Goal: Task Accomplishment & Management: Manage account settings

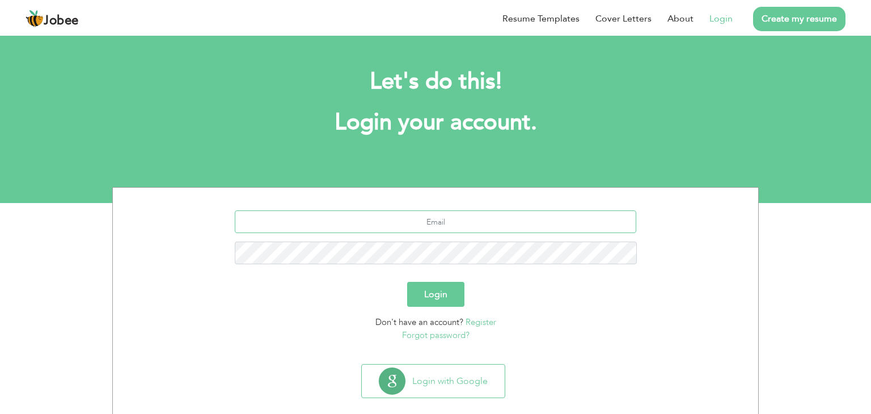
click at [442, 225] on input "text" at bounding box center [436, 221] width 402 height 23
type input "s"
type input "Saraqureshi831@gmail.com"
click at [442, 298] on button "Login" at bounding box center [435, 294] width 57 height 25
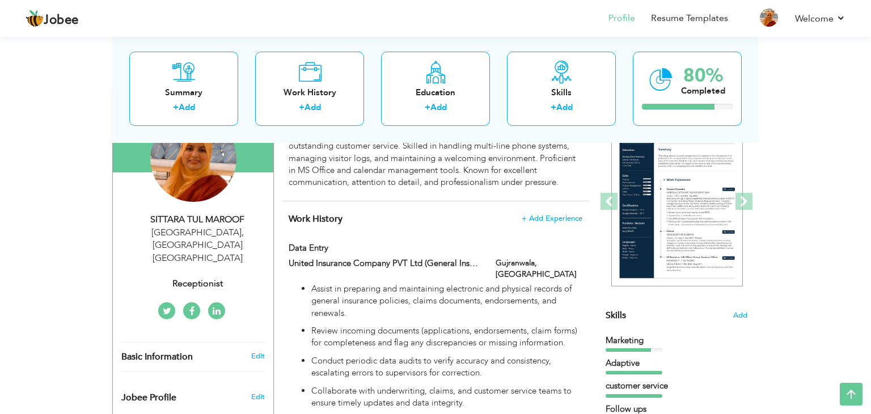
scroll to position [124, 0]
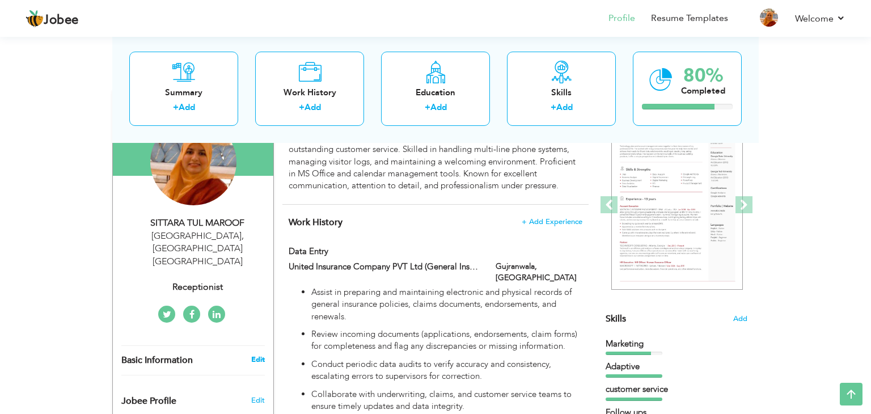
click at [256, 355] on link "Edit" at bounding box center [258, 360] width 14 height 10
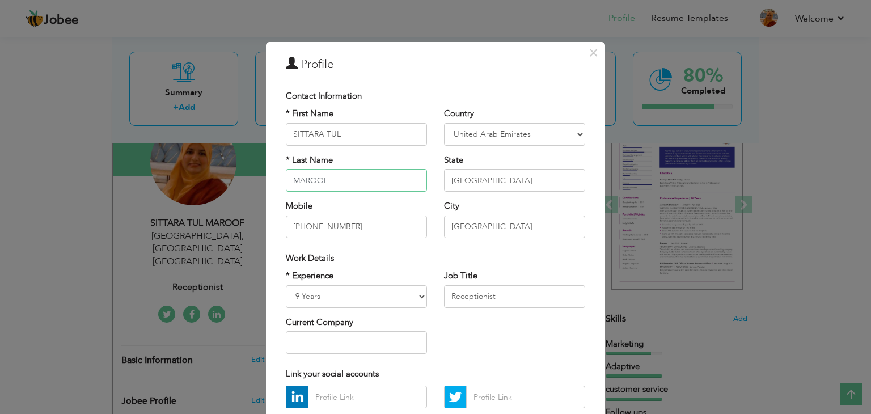
click at [382, 185] on input "MAROOF" at bounding box center [356, 180] width 141 height 23
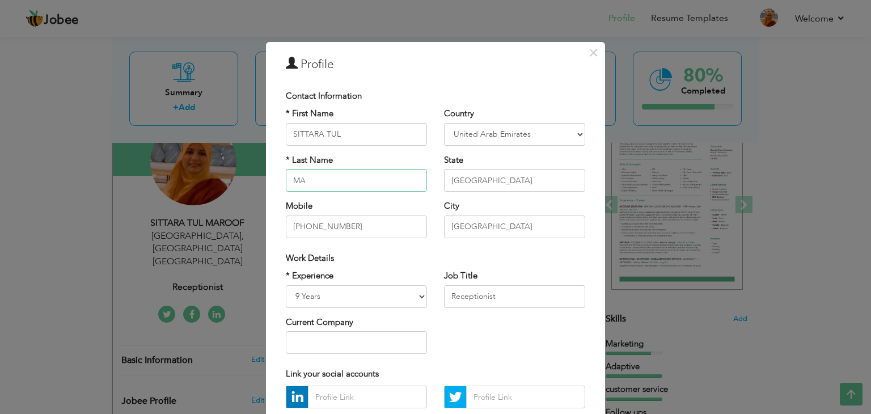
type input "M"
click at [416, 139] on input "SITTARA TUL" at bounding box center [356, 134] width 141 height 23
type input "S"
type input "DURRAIN"
click at [309, 176] on input "text" at bounding box center [356, 180] width 141 height 23
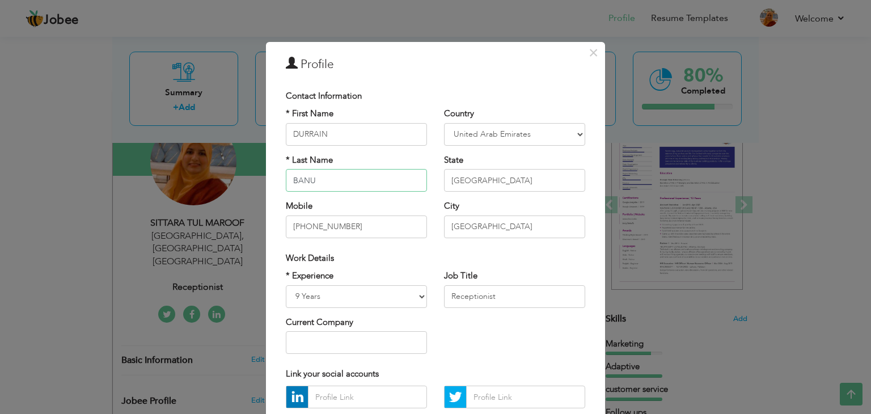
type input "BANU"
click at [411, 228] on input "[PHONE_NUMBER]" at bounding box center [356, 227] width 141 height 23
type input "[PHONE_NUMBER]"
click at [733, 120] on div "× Profile Contact Information * First Name [GEOGRAPHIC_DATA] * Last Name BANU" at bounding box center [435, 207] width 871 height 414
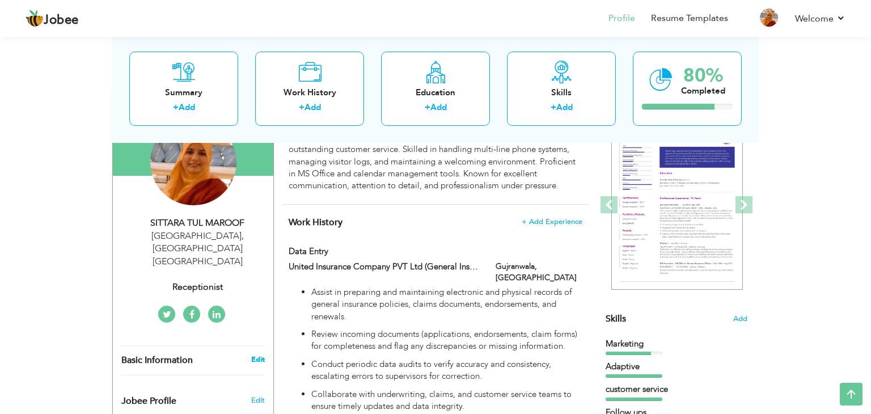
click at [255, 355] on link "Edit" at bounding box center [258, 360] width 14 height 10
type input "SITTARA TUL"
type input "MAROOF"
type input "[PHONE_NUMBER]"
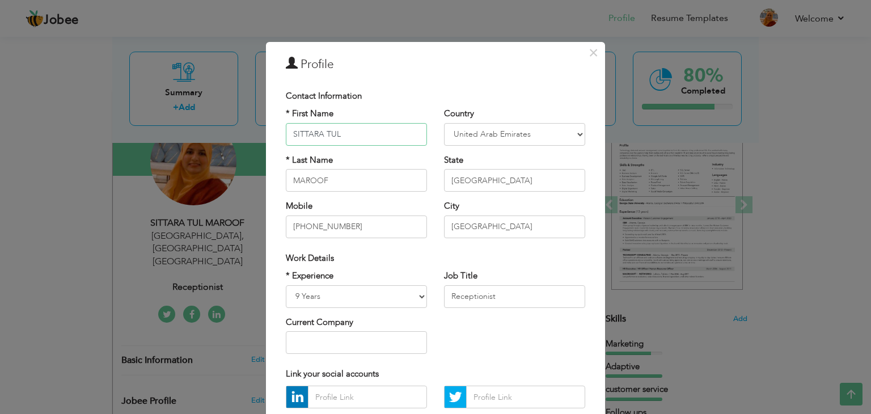
click at [350, 137] on input "SITTARA TUL" at bounding box center [356, 134] width 141 height 23
type input "S"
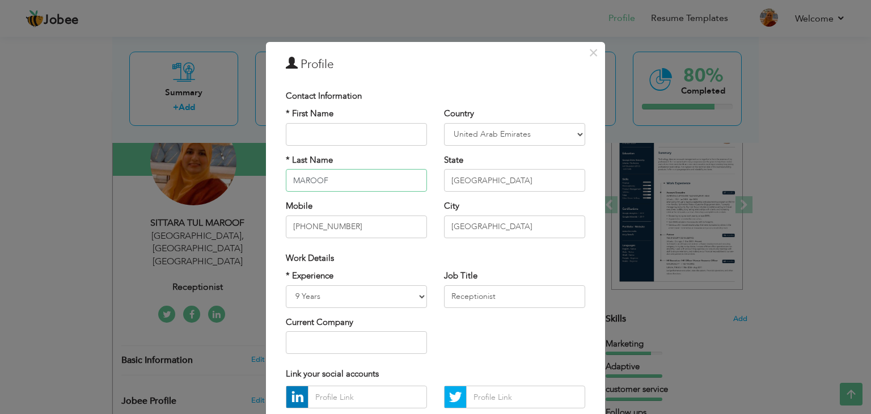
click at [336, 182] on input "MAROOF" at bounding box center [356, 180] width 141 height 23
type input "M"
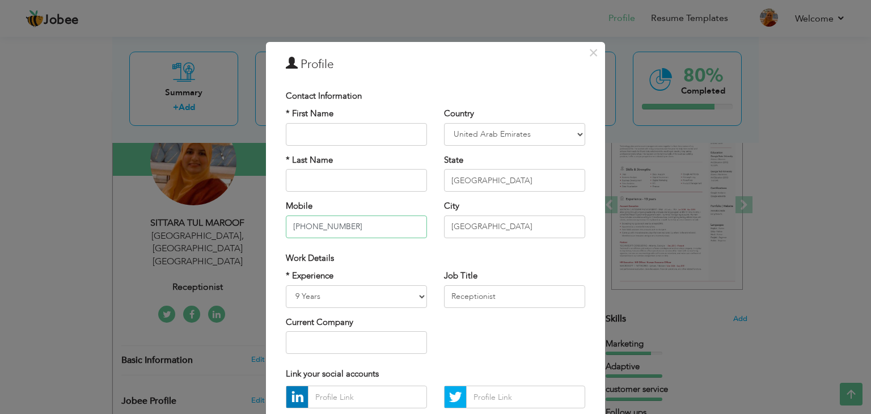
click at [366, 226] on input "[PHONE_NUMBER]" at bounding box center [356, 227] width 141 height 23
type input "[PHONE_NUMBER]"
click at [364, 288] on select "Entry Level Less than 1 Year 1 Year 2 Years 3 Years 4 Years 5 Years 6 Years 7 Y…" at bounding box center [356, 296] width 141 height 23
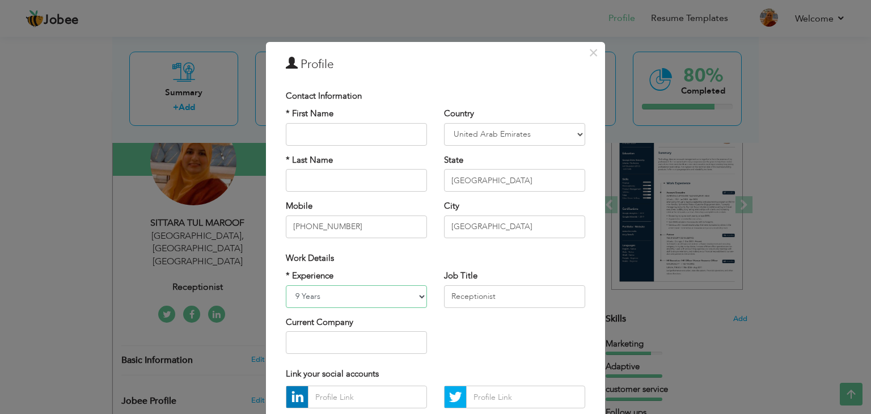
select select "number:5"
click at [286, 285] on select "Entry Level Less than 1 Year 1 Year 2 Years 3 Years 4 Years 5 Years 6 Years 7 Y…" at bounding box center [356, 296] width 141 height 23
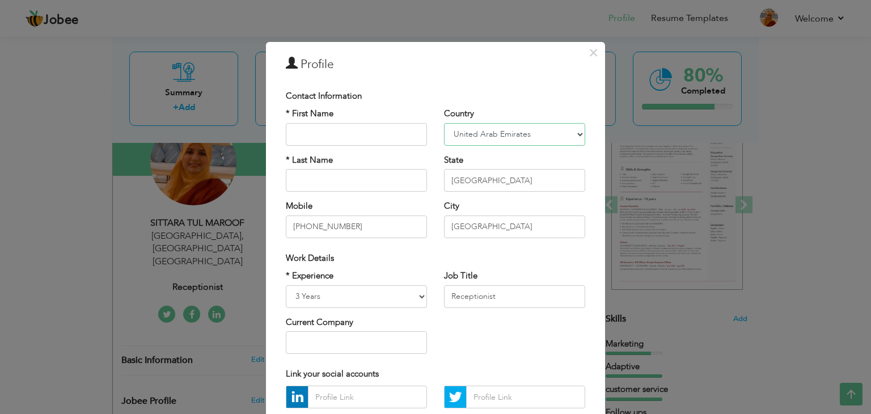
click at [530, 137] on select "[GEOGRAPHIC_DATA] [GEOGRAPHIC_DATA] [GEOGRAPHIC_DATA] [US_STATE] [GEOGRAPHIC_DA…" at bounding box center [514, 134] width 141 height 23
click at [616, 124] on div "× Profile Contact Information * First Name * Last Name Mobile Aruba" at bounding box center [435, 207] width 871 height 414
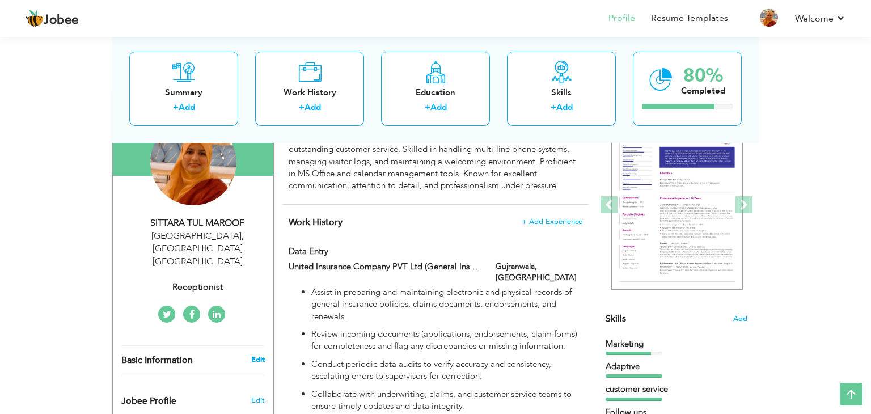
click at [254, 355] on link "Edit" at bounding box center [258, 360] width 14 height 10
type input "SITTARA TUL"
type input "MAROOF"
type input "[PHONE_NUMBER]"
select select "number:11"
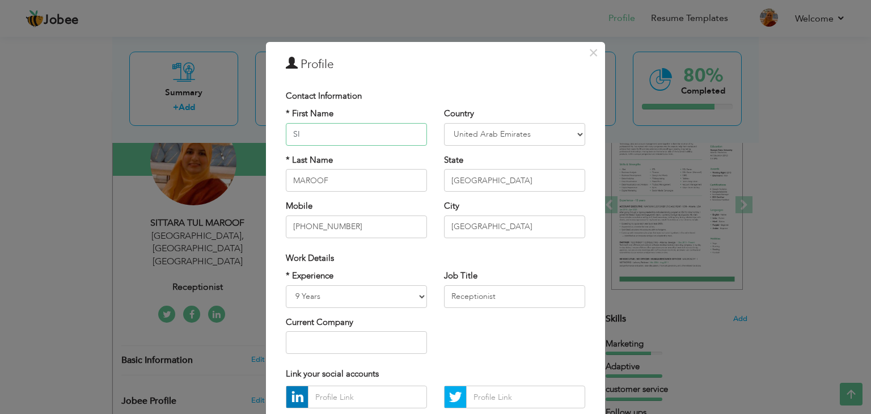
type input "S"
click at [361, 181] on input "MAROOF" at bounding box center [356, 180] width 141 height 23
type input "M"
click at [390, 229] on input "[PHONE_NUMBER]" at bounding box center [356, 227] width 141 height 23
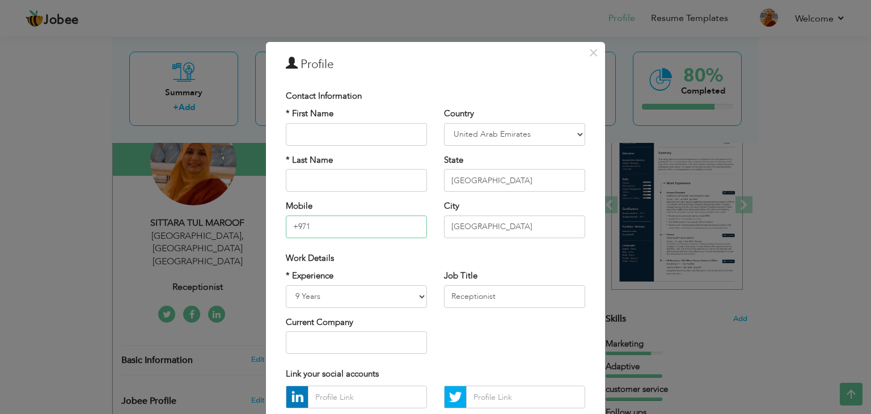
type input "+971"
click at [314, 292] on select "Entry Level Less than 1 Year 1 Year 2 Years 3 Years 4 Years 5 Years 6 Years 7 Y…" at bounding box center [356, 296] width 141 height 23
select select "number:5"
click at [286, 285] on select "Entry Level Less than 1 Year 1 Year 2 Years 3 Years 4 Years 5 Years 6 Years 7 Y…" at bounding box center [356, 296] width 141 height 23
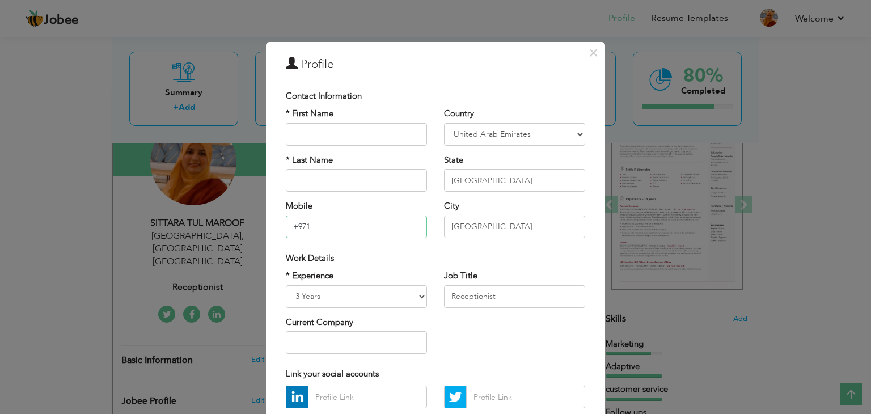
click at [314, 220] on input "+971" at bounding box center [356, 227] width 141 height 23
type input "[PHONE_NUMBER]"
click at [343, 136] on input "text" at bounding box center [356, 134] width 141 height 23
type input "DURRAIN"
click at [377, 184] on input "text" at bounding box center [356, 180] width 141 height 23
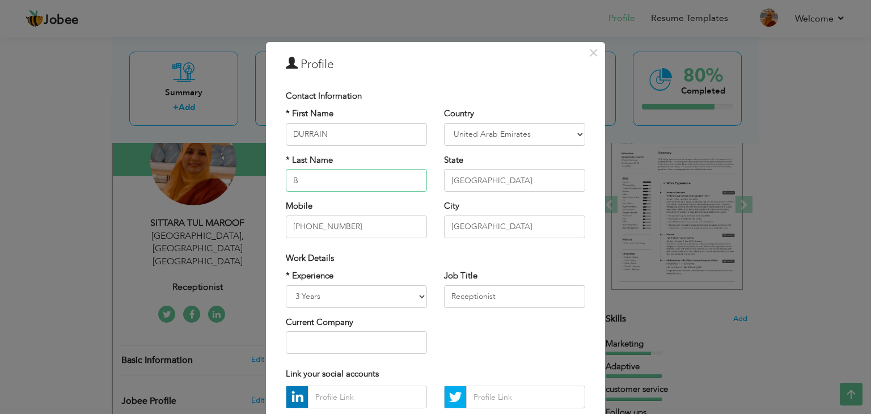
type input "BANU"
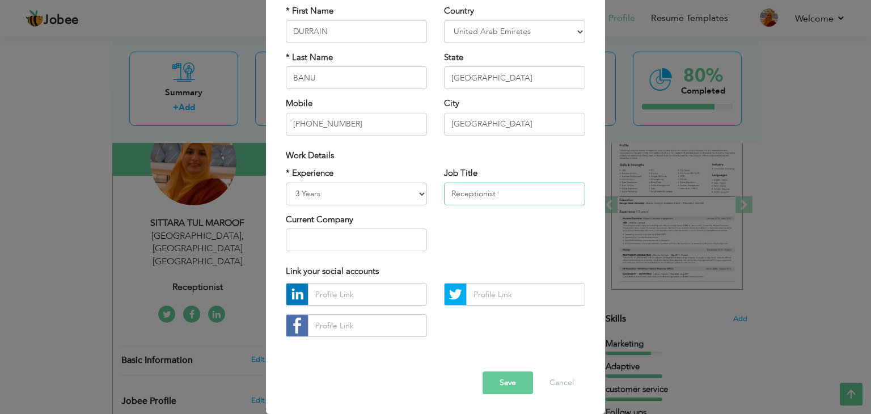
click at [535, 197] on input "Receptionist" at bounding box center [514, 194] width 141 height 23
type input "Receptionist/Data Entry Clerk"
click at [520, 381] on button "Save" at bounding box center [508, 383] width 50 height 23
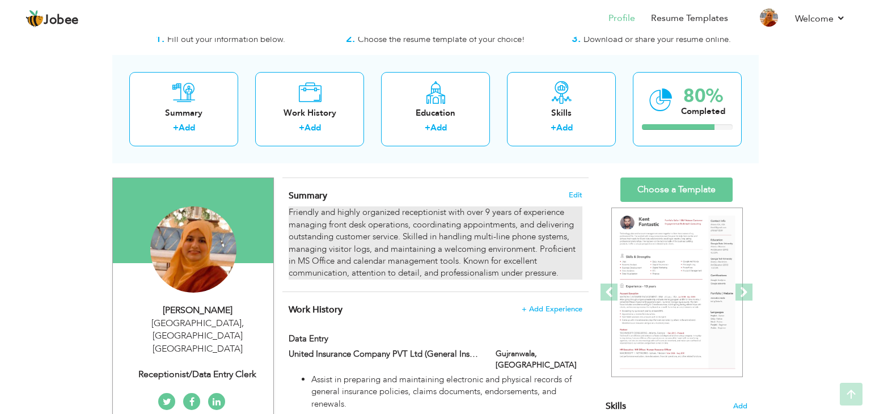
scroll to position [30, 0]
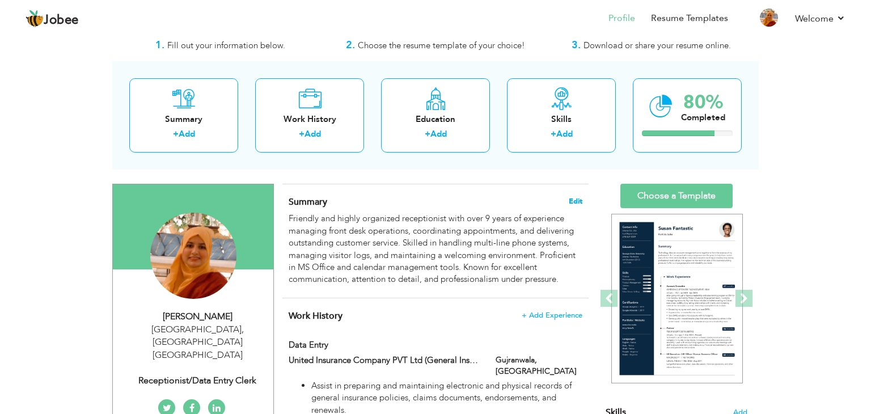
click at [579, 199] on span "Edit" at bounding box center [576, 201] width 14 height 8
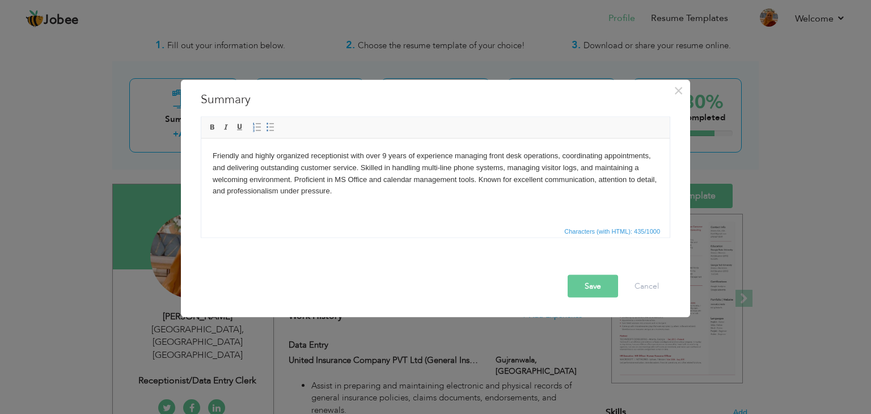
click at [210, 151] on html "Friendly and highly organized receptionist with over 9 years of experience mana…" at bounding box center [435, 173] width 469 height 70
click at [248, 178] on body "Friendly and highly organized receptionist with over 9 years of experience mana…" at bounding box center [436, 173] width 446 height 47
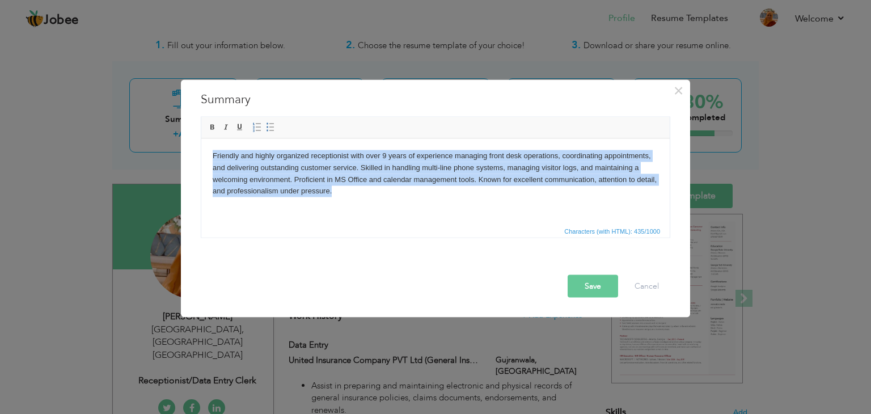
click at [248, 178] on body "Friendly and highly organized receptionist with over 9 years of experience mana…" at bounding box center [436, 173] width 446 height 47
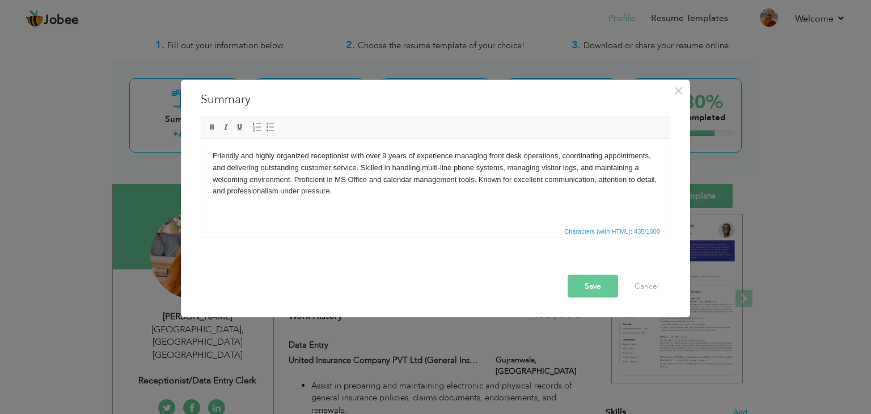
click at [248, 178] on body "Friendly and highly organized receptionist with over 9 years of experience mana…" at bounding box center [436, 173] width 446 height 47
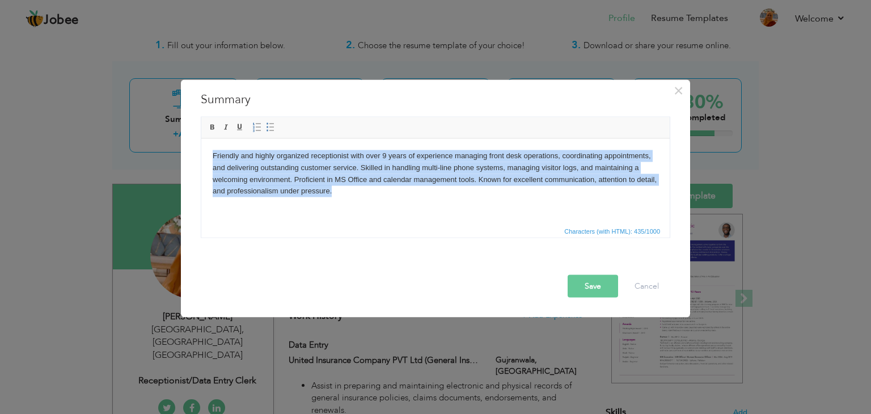
click at [248, 178] on body "Friendly and highly organized receptionist with over 9 years of experience mana…" at bounding box center [436, 173] width 446 height 47
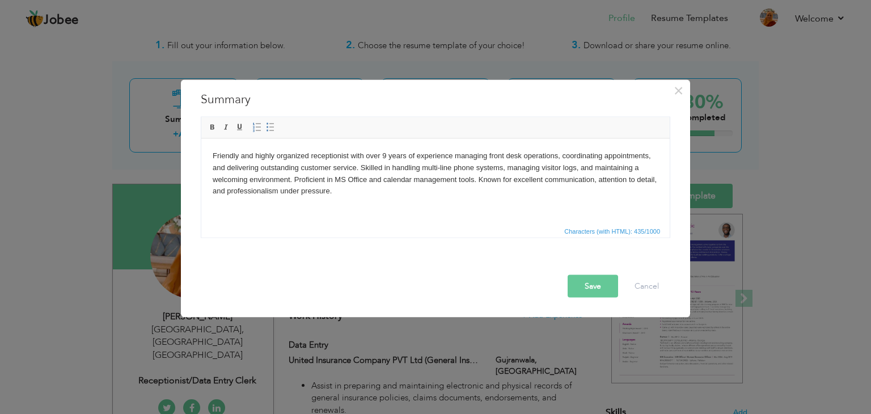
click at [248, 178] on body "Friendly and highly organized receptionist with over 9 years of experience mana…" at bounding box center [436, 173] width 446 height 47
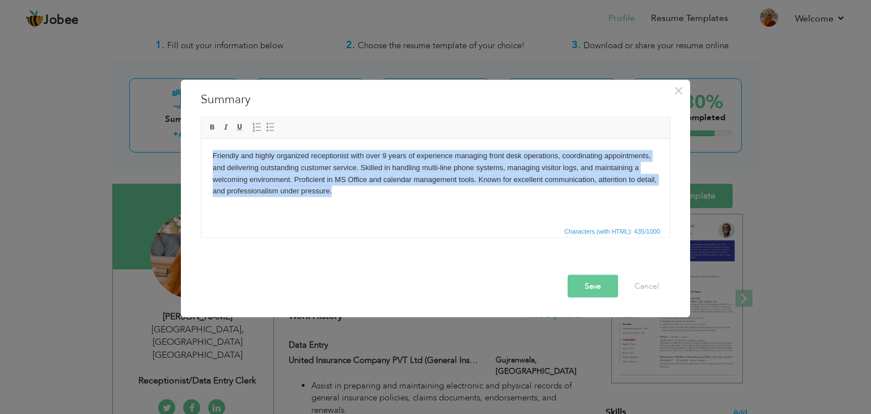
click at [248, 178] on body "Friendly and highly organized receptionist with over 9 years of experience mana…" at bounding box center [436, 173] width 446 height 47
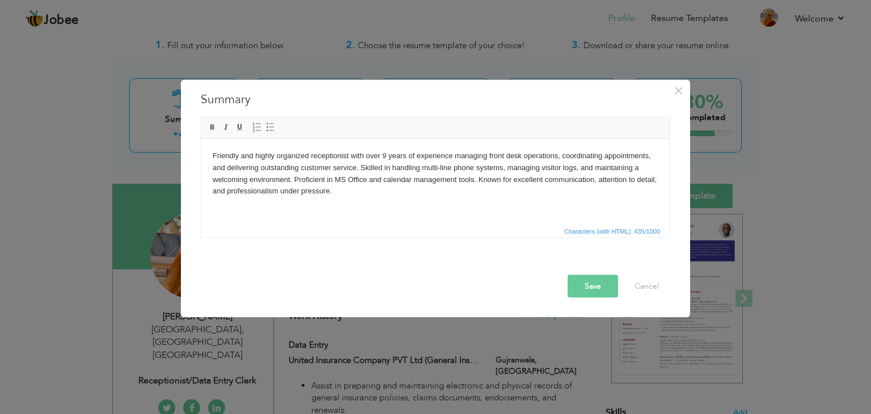
click at [248, 178] on body "Friendly and highly organized receptionist with over 9 years of experience mana…" at bounding box center [436, 173] width 446 height 47
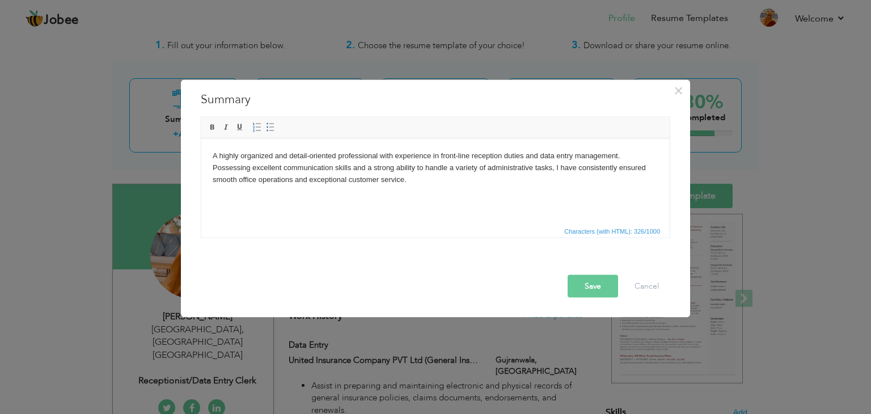
click at [598, 289] on button "Save" at bounding box center [593, 286] width 50 height 23
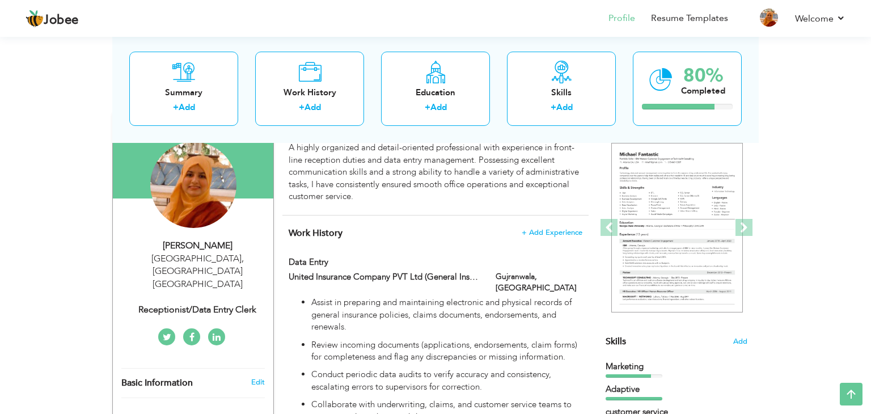
scroll to position [100, 0]
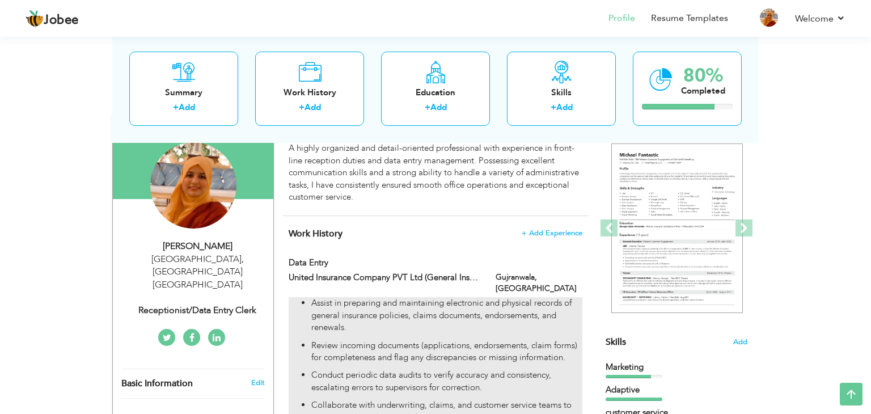
click at [386, 297] on p "Assist in preparing and maintaining electronic and physical records of general …" at bounding box center [446, 315] width 271 height 36
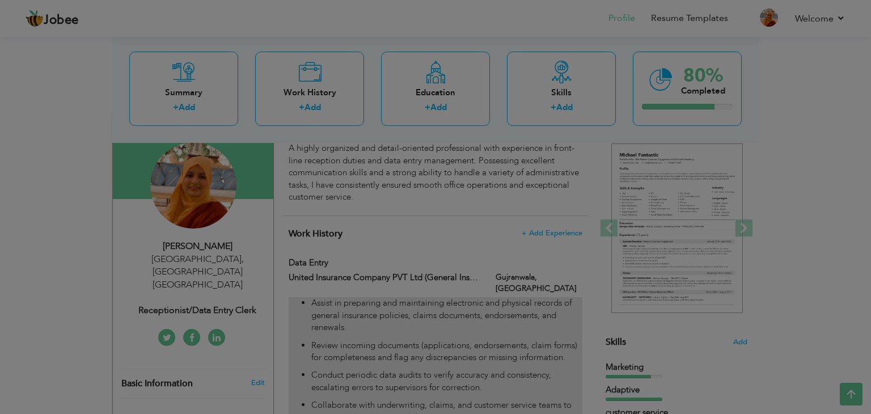
click at [0, 0] on ul "Assist in preparing and maintaining electronic and physical records of general …" at bounding box center [0, 0] width 0 height 0
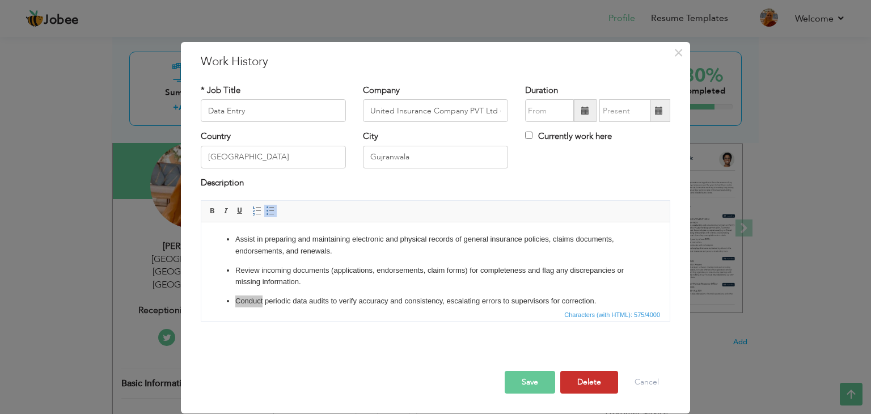
click at [601, 387] on button "Delete" at bounding box center [589, 382] width 58 height 23
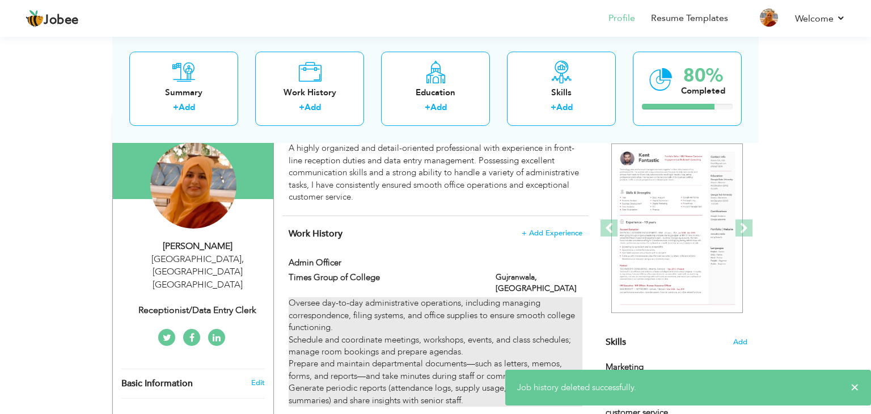
click at [519, 307] on div "Oversee day-to-day administrative operations, including managing correspondence…" at bounding box center [436, 351] width 294 height 109
type input "Admin Officer"
type input "Times Group of College"
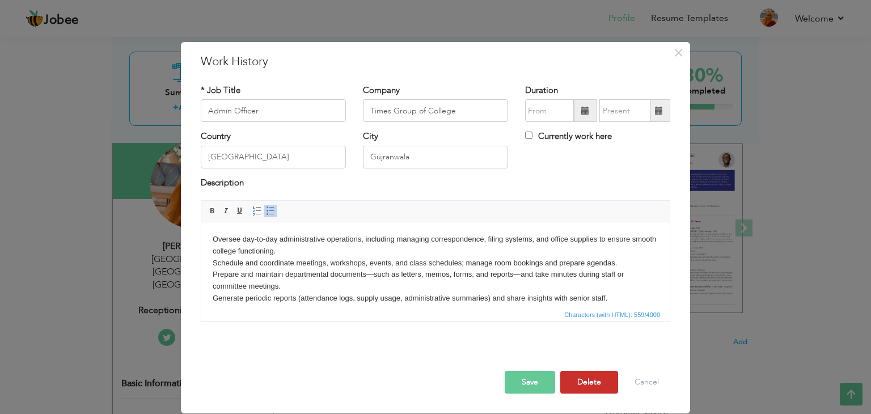
click at [594, 381] on button "Delete" at bounding box center [589, 382] width 58 height 23
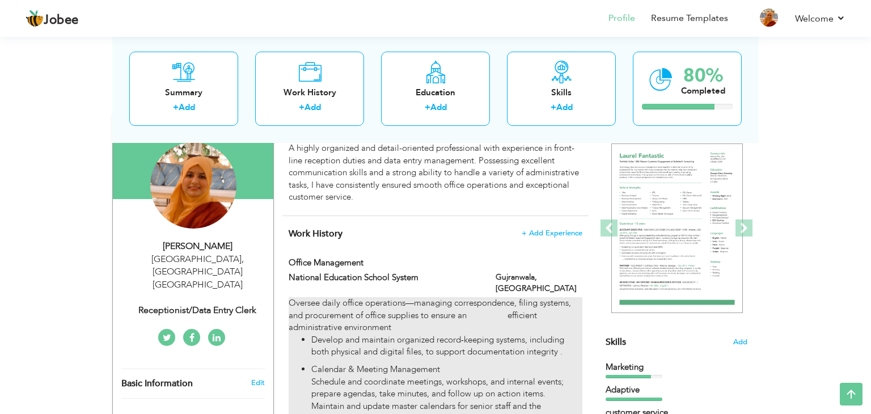
click at [508, 339] on p "Develop and maintain organized record‑keeping systems, including both physical …" at bounding box center [446, 346] width 271 height 24
type input "Office management"
type input "National Education School System"
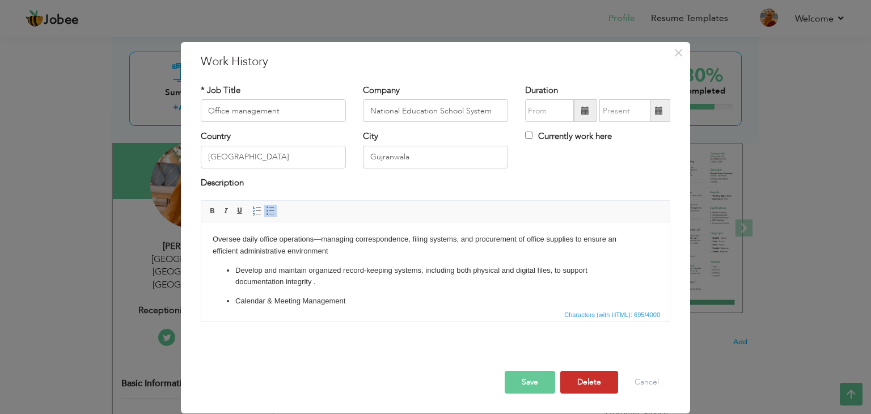
click at [582, 383] on button "Delete" at bounding box center [589, 382] width 58 height 23
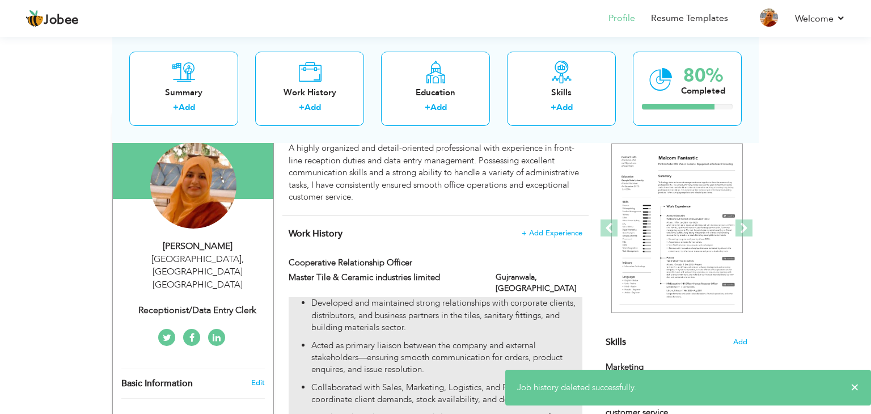
click at [485, 340] on p "Acted as primary liaison between the company and external stakeholders—ensuring…" at bounding box center [446, 358] width 271 height 36
type input "Cooperative Relationship officer"
type input "Master Tile & Ceramic industries limited"
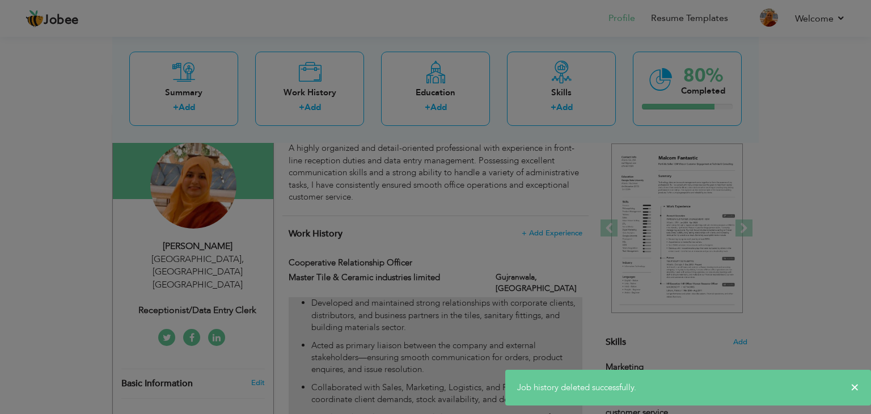
click at [0, 0] on div "* Job Title Cooperative Relationship officer Company Master Tile & Ceramic indu…" at bounding box center [0, 0] width 0 height 0
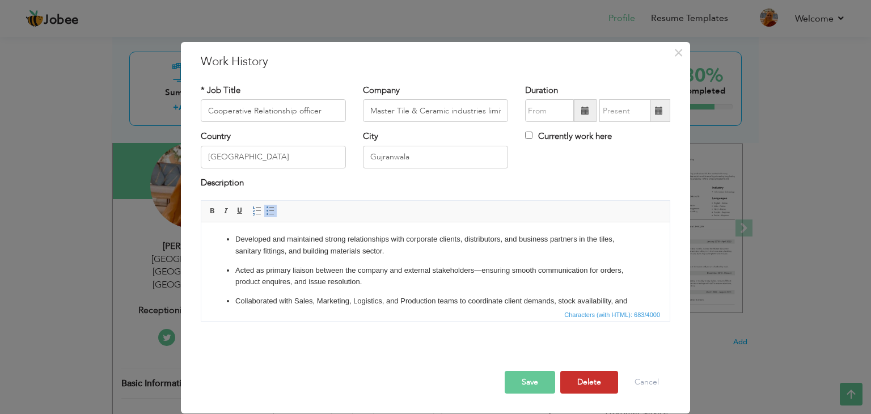
click at [593, 385] on button "Delete" at bounding box center [589, 382] width 58 height 23
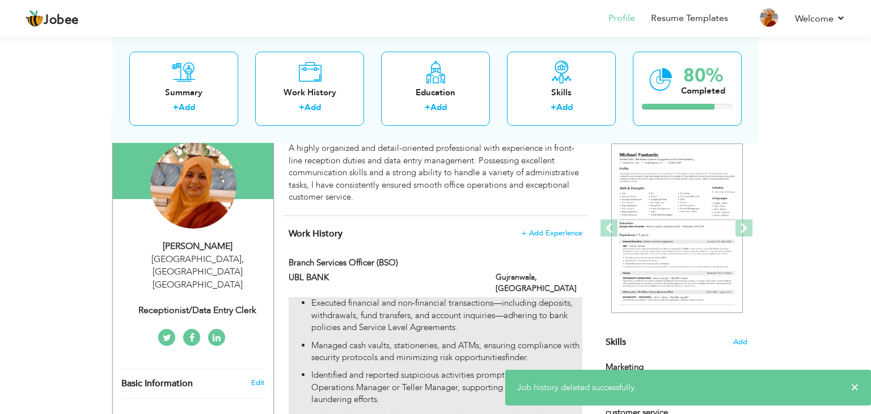
click at [420, 301] on p "Executed financial and non‑financial transactions—including deposits, withdrawa…" at bounding box center [446, 315] width 271 height 36
type input "Branch Services Officer (BSO)"
type input "UBL BANK"
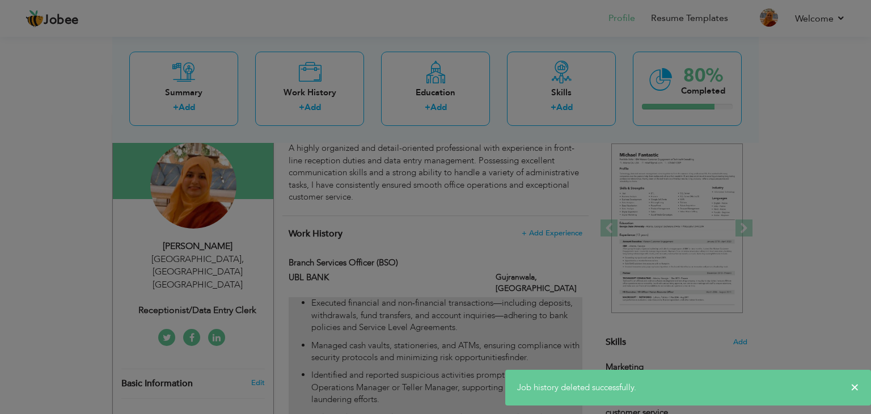
click at [0, 0] on p "Identified and reported suspicious activities promptly to the Branch Operations…" at bounding box center [0, 0] width 0 height 0
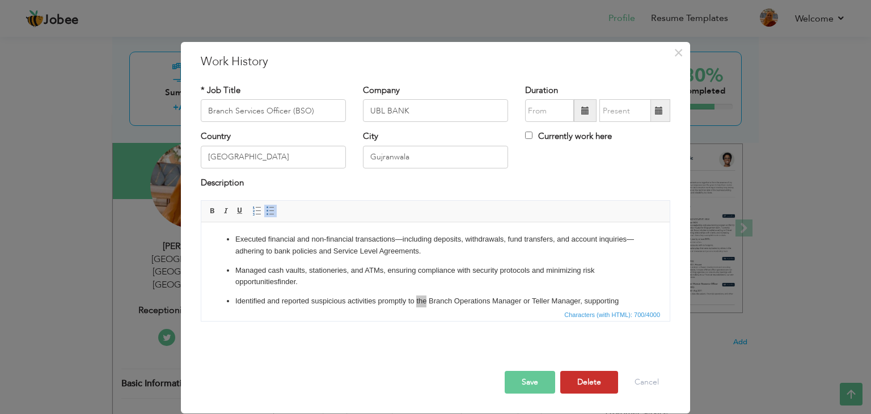
click at [608, 391] on button "Delete" at bounding box center [589, 382] width 58 height 23
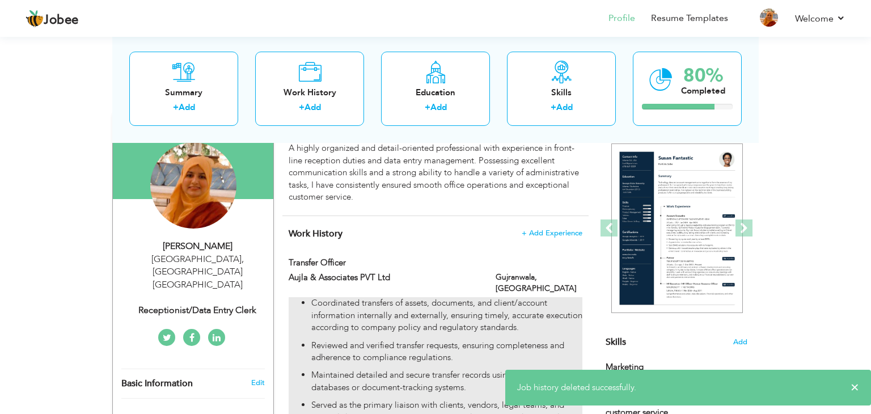
click at [447, 313] on p "Coordinated transfers of assets, documents, and client/account information inte…" at bounding box center [446, 315] width 271 height 36
type input "Transfer officer"
type input "Aujla & Associates PVT Ltd"
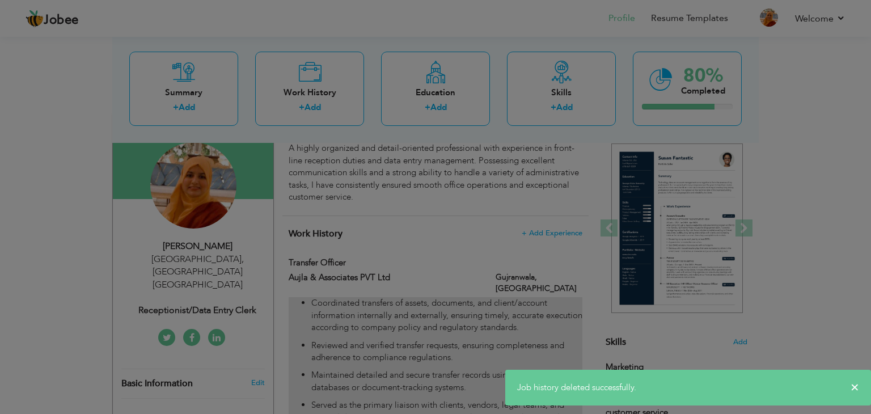
click at [0, 0] on span "Characters (with HTML): 650/4000" at bounding box center [0, 0] width 0 height 0
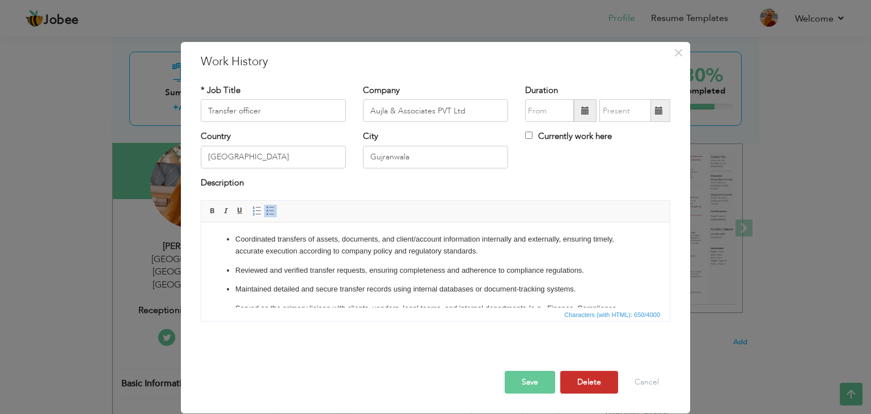
click at [593, 389] on button "Delete" at bounding box center [589, 382] width 58 height 23
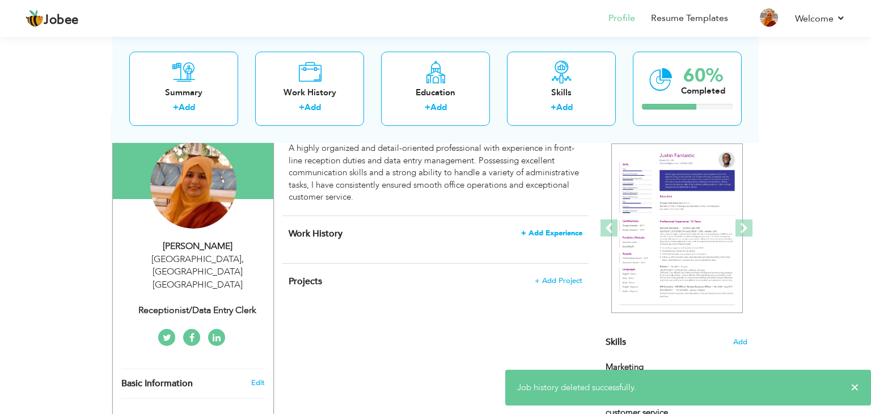
click at [546, 232] on span "+ Add Experience" at bounding box center [551, 233] width 61 height 8
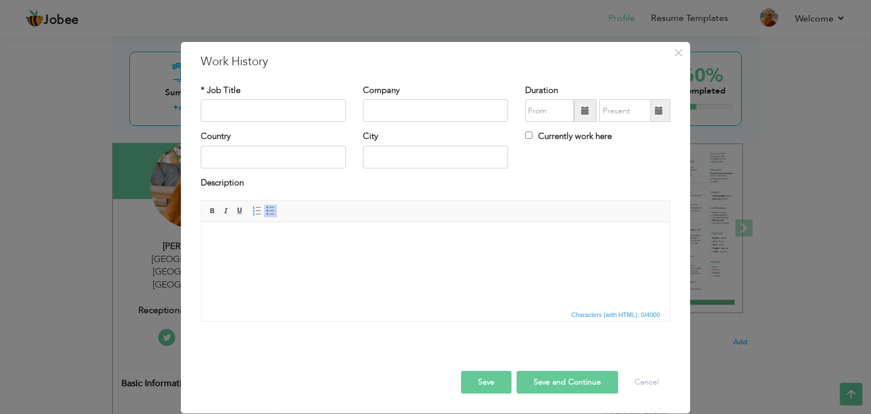
click at [243, 230] on html at bounding box center [435, 239] width 469 height 35
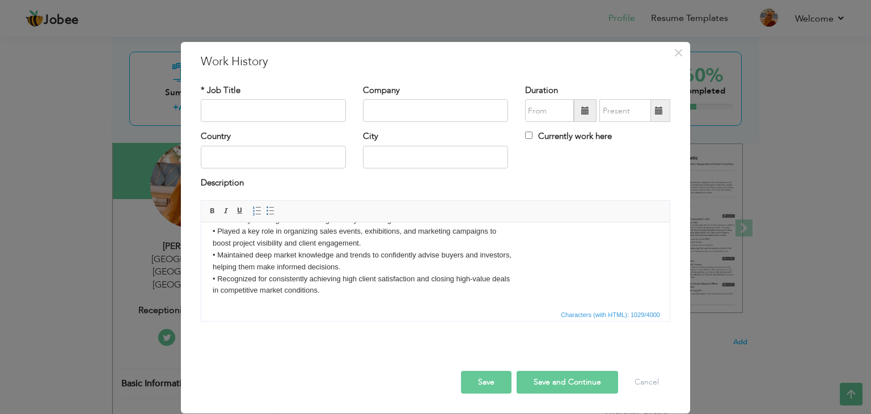
scroll to position [0, 0]
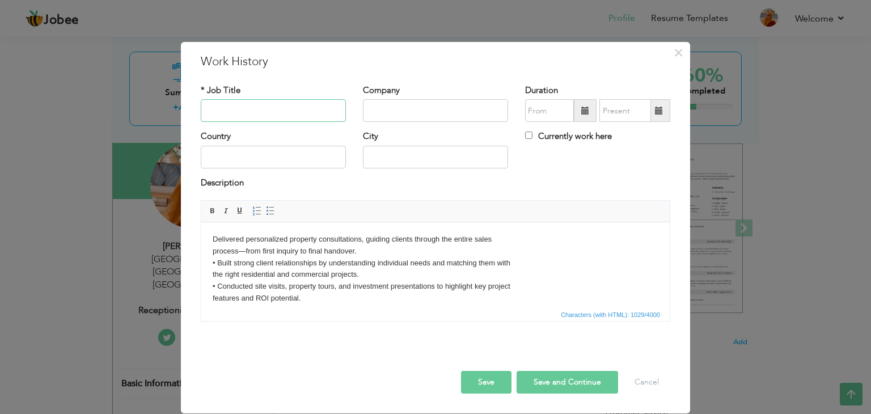
click at [303, 112] on input "text" at bounding box center [273, 110] width 145 height 23
click at [264, 109] on input "Property Consultant" at bounding box center [273, 110] width 145 height 23
type input "Property Consultant"
click at [393, 115] on input "text" at bounding box center [435, 110] width 145 height 23
type input "Sobha LTD"
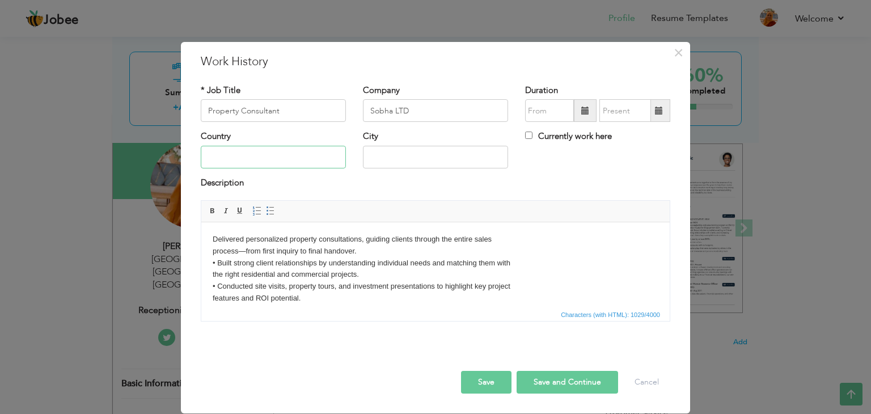
click at [210, 155] on input "text" at bounding box center [273, 157] width 145 height 23
type input "[GEOGRAPHIC_DATA]"
click at [428, 159] on input "text" at bounding box center [435, 157] width 145 height 23
type input "[GEOGRAPHIC_DATA]"
click at [562, 104] on input "text" at bounding box center [549, 110] width 49 height 23
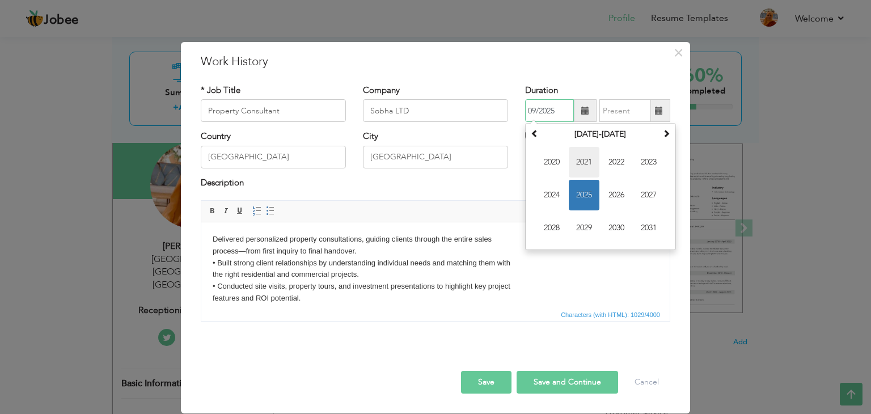
click at [589, 155] on span "2021" at bounding box center [584, 162] width 31 height 31
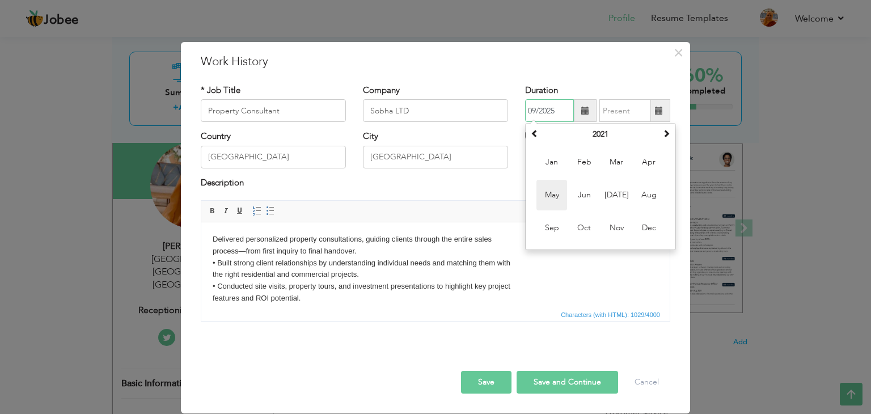
click at [560, 190] on span "May" at bounding box center [552, 195] width 31 height 31
type input "05/2021"
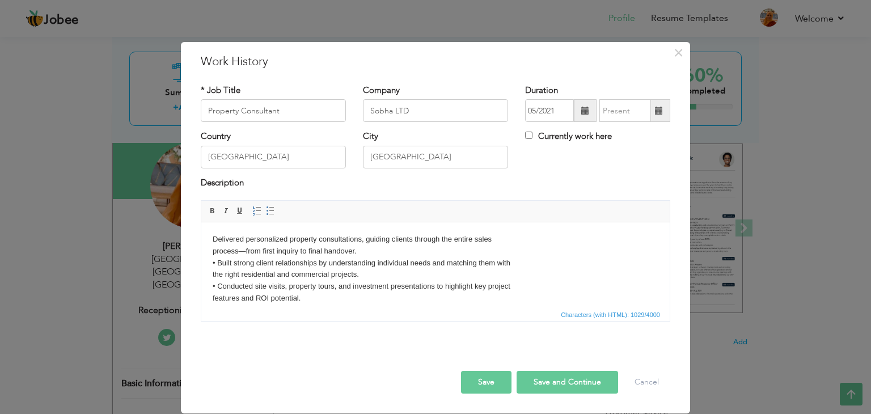
click at [665, 112] on span at bounding box center [659, 110] width 22 height 23
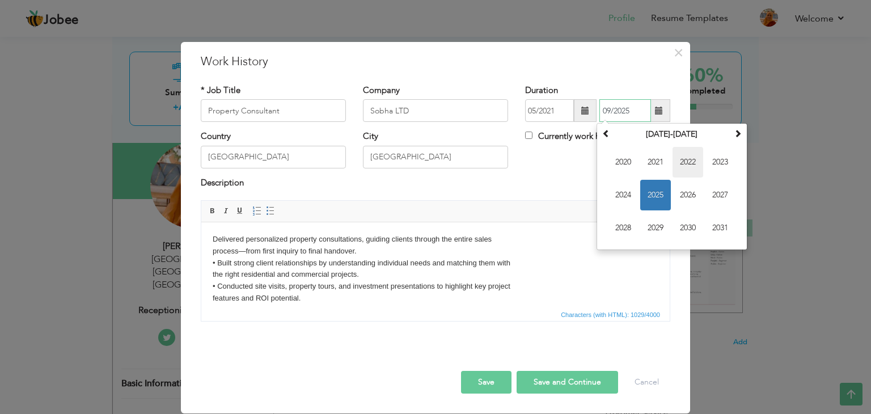
click at [675, 161] on span "2022" at bounding box center [688, 162] width 31 height 31
click at [689, 168] on span "Mar" at bounding box center [688, 162] width 31 height 31
type input "03/2022"
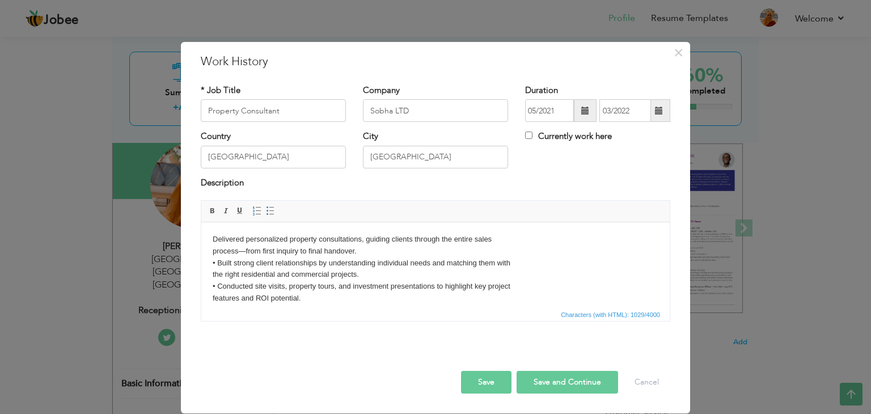
click at [543, 386] on button "Save and Continue" at bounding box center [568, 382] width 102 height 23
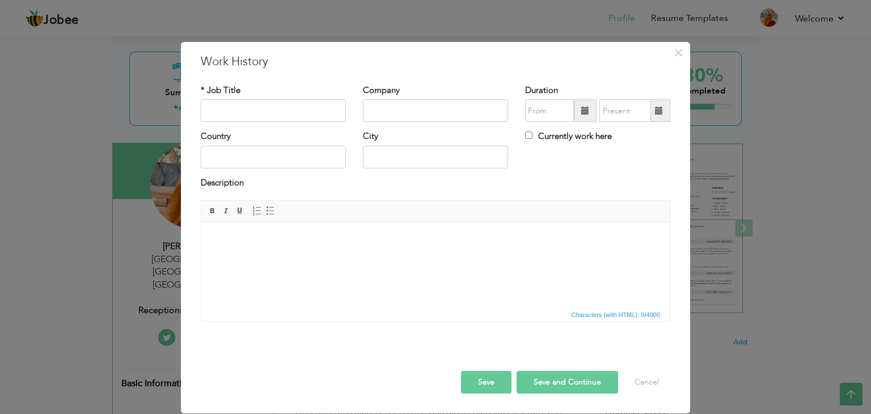
click at [301, 246] on html at bounding box center [435, 239] width 469 height 35
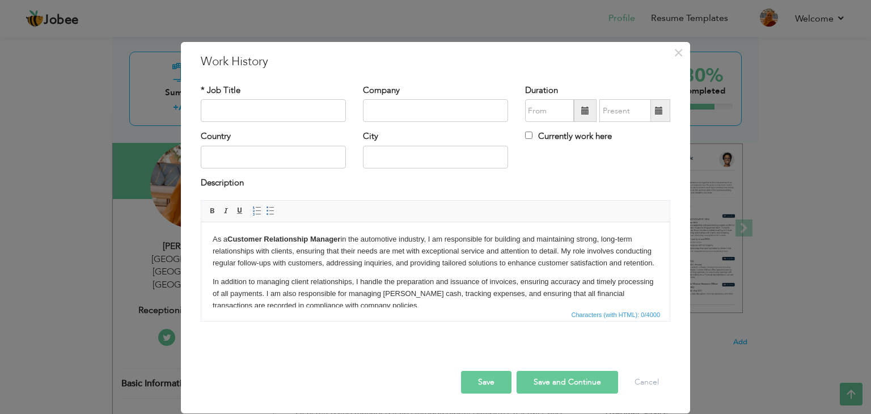
scroll to position [64, 0]
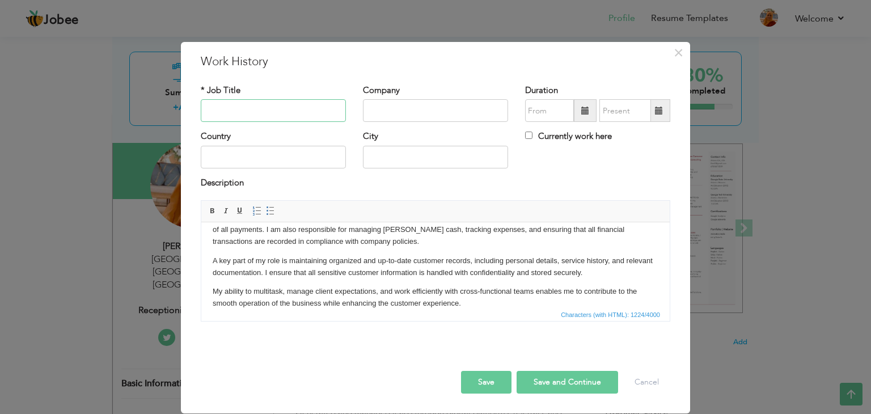
click at [255, 109] on input "text" at bounding box center [273, 110] width 145 height 23
type input "Customer Relationship Management"
click at [430, 118] on input "text" at bounding box center [435, 110] width 145 height 23
type input "Scooterman"
click at [400, 109] on input "Scooter man" at bounding box center [435, 110] width 145 height 23
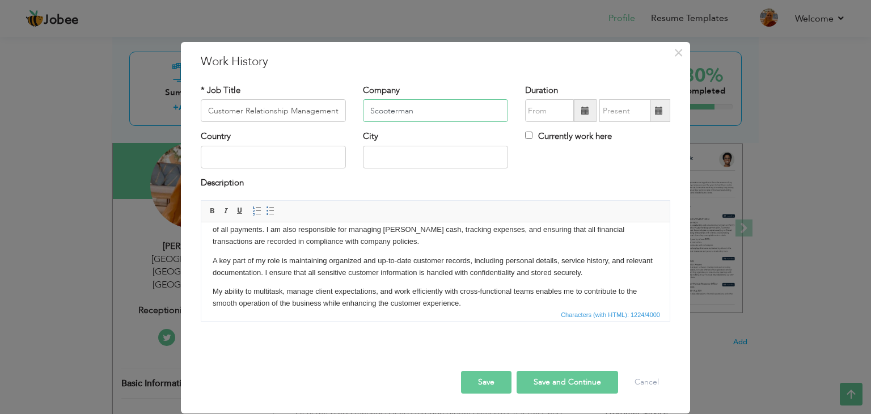
click at [438, 109] on input "Scooterman" at bounding box center [435, 110] width 145 height 23
type input "Scooterman Automotive PVT LTD"
click at [587, 112] on span at bounding box center [585, 111] width 8 height 8
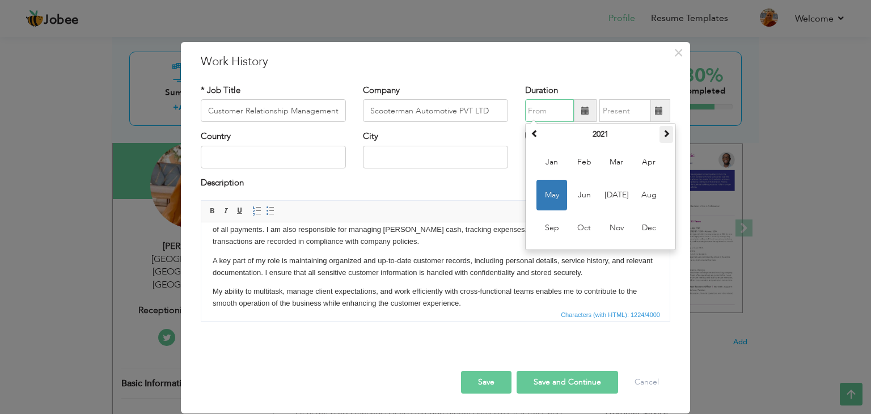
click at [672, 133] on th at bounding box center [667, 134] width 14 height 17
click at [557, 232] on span "Sep" at bounding box center [552, 228] width 31 height 31
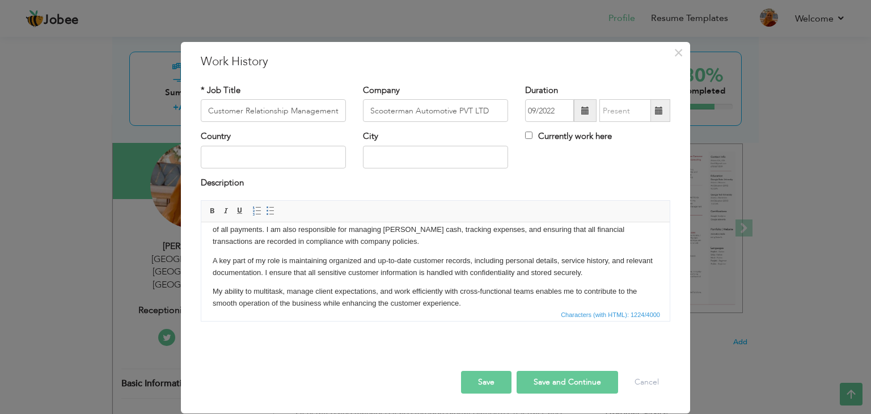
click at [660, 109] on span at bounding box center [659, 111] width 8 height 8
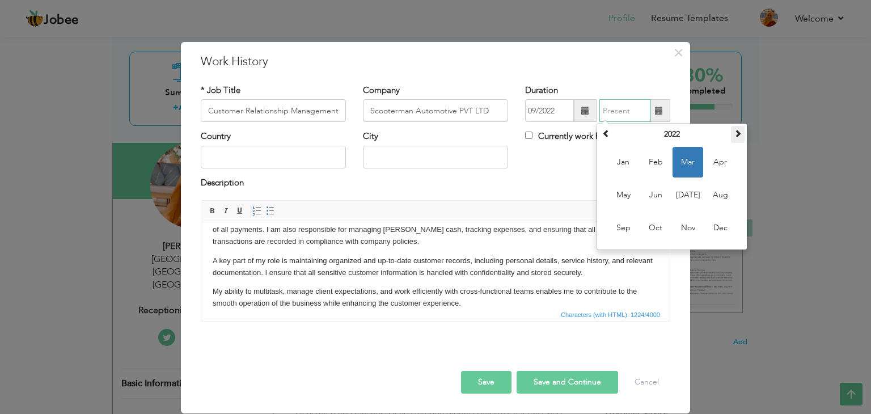
click at [736, 135] on span at bounding box center [738, 133] width 8 height 8
click at [606, 130] on span at bounding box center [606, 133] width 8 height 8
click at [593, 117] on span at bounding box center [585, 110] width 23 height 23
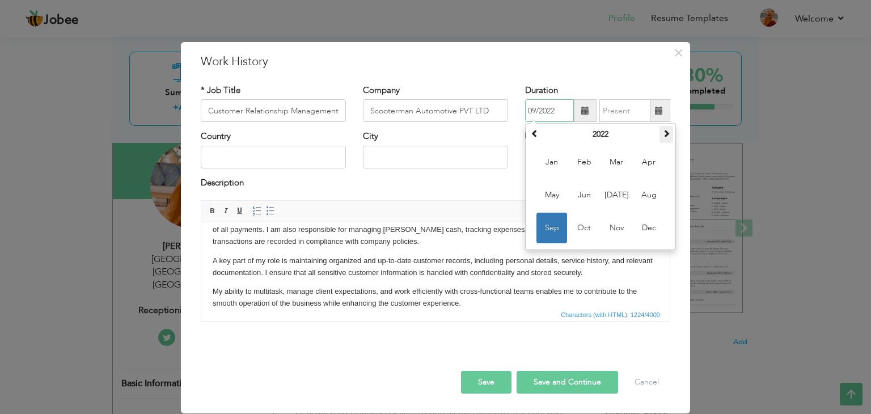
click at [665, 140] on th at bounding box center [667, 134] width 14 height 17
click at [562, 227] on span "Sep" at bounding box center [552, 228] width 31 height 31
type input "09/2023"
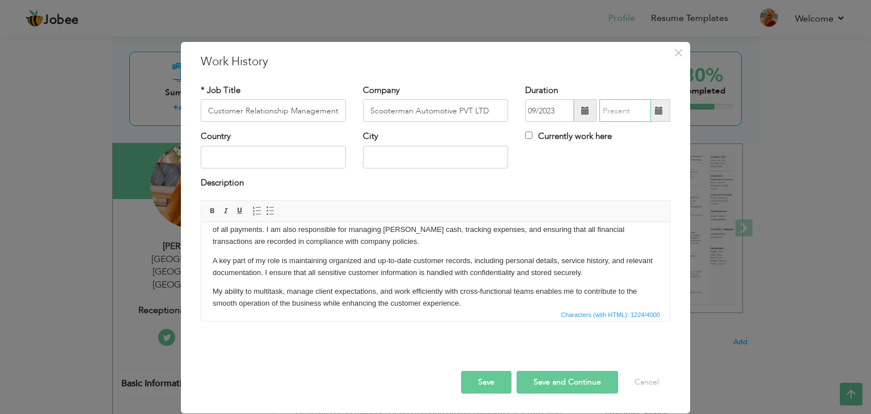
click at [638, 112] on input "text" at bounding box center [626, 110] width 52 height 23
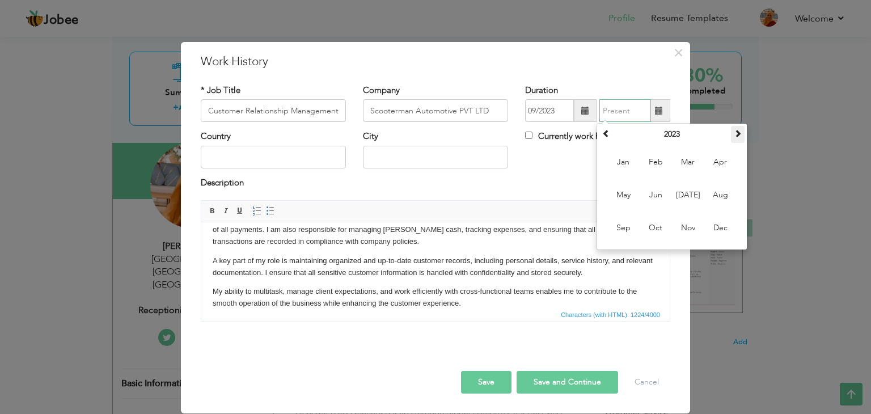
click at [740, 135] on span at bounding box center [738, 133] width 8 height 8
click at [657, 168] on span "Feb" at bounding box center [655, 162] width 31 height 31
type input "02/2025"
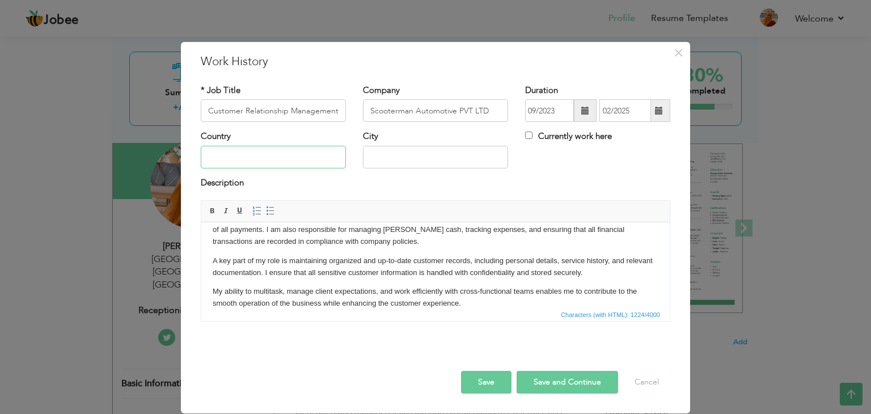
click at [264, 149] on input "text" at bounding box center [273, 157] width 145 height 23
type input "[GEOGRAPHIC_DATA]"
click at [428, 158] on input "text" at bounding box center [435, 157] width 145 height 23
type input "[GEOGRAPHIC_DATA]"
click at [499, 383] on button "Save" at bounding box center [486, 382] width 50 height 23
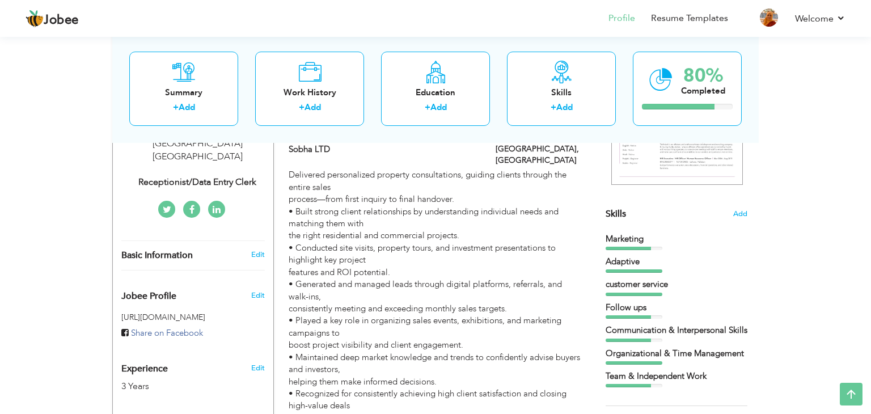
scroll to position [229, 0]
click at [736, 212] on span "Add" at bounding box center [740, 213] width 15 height 11
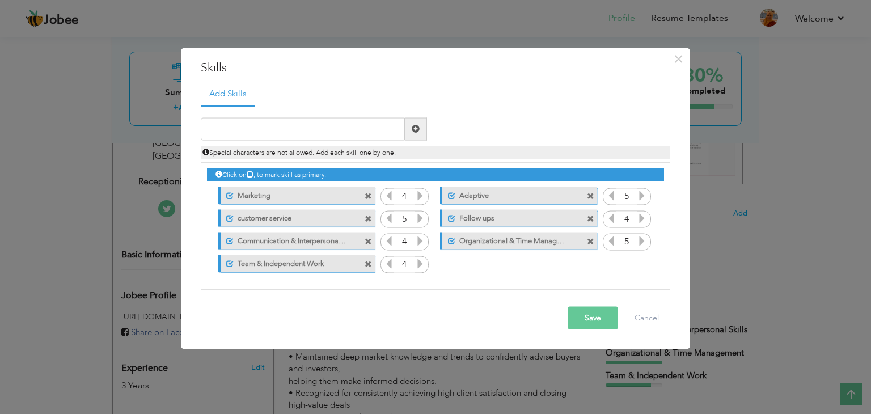
click at [644, 218] on icon at bounding box center [642, 218] width 10 height 10
click at [588, 317] on button "Save" at bounding box center [593, 317] width 50 height 23
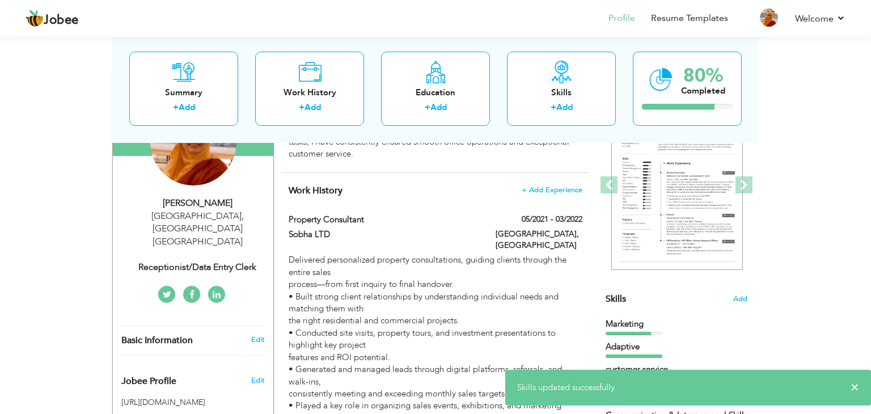
scroll to position [143, 0]
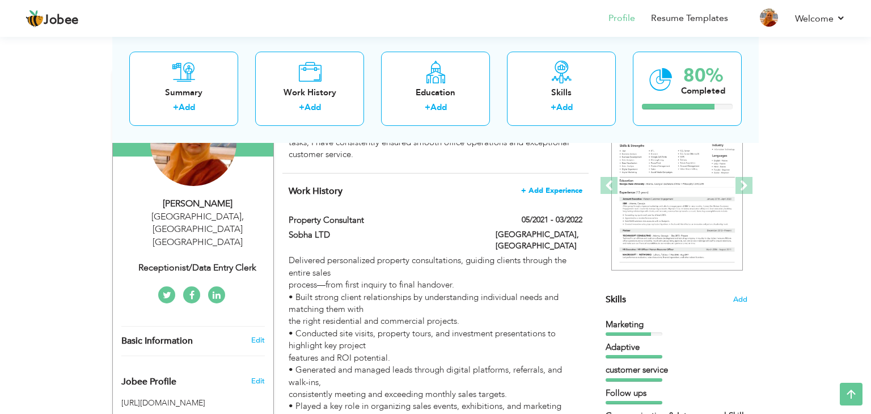
click at [568, 189] on span "+ Add Experience" at bounding box center [551, 191] width 61 height 8
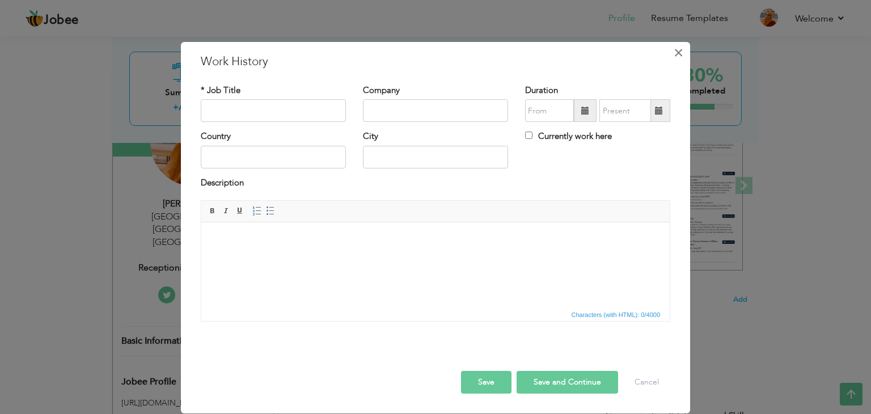
click at [680, 52] on span "×" at bounding box center [679, 53] width 10 height 20
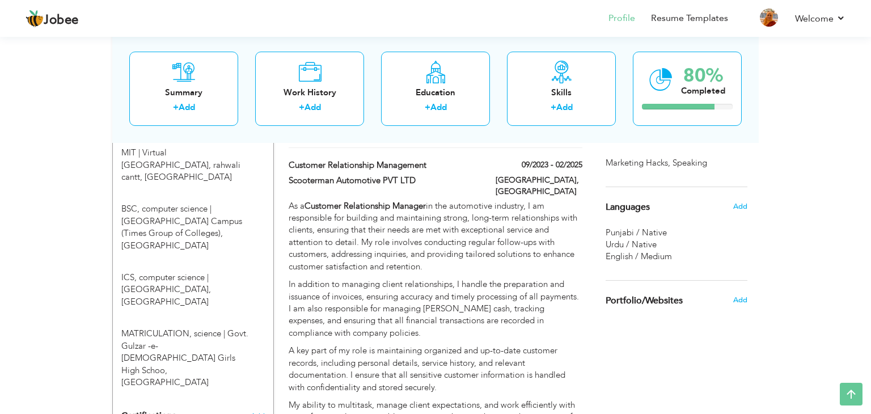
scroll to position [521, 0]
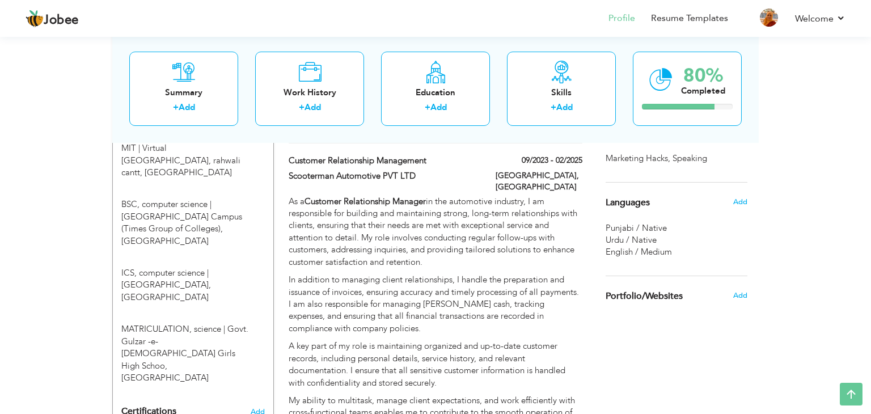
click at [469, 274] on p "In addition to managing client relationships, I handle the preparation and issu…" at bounding box center [436, 304] width 294 height 61
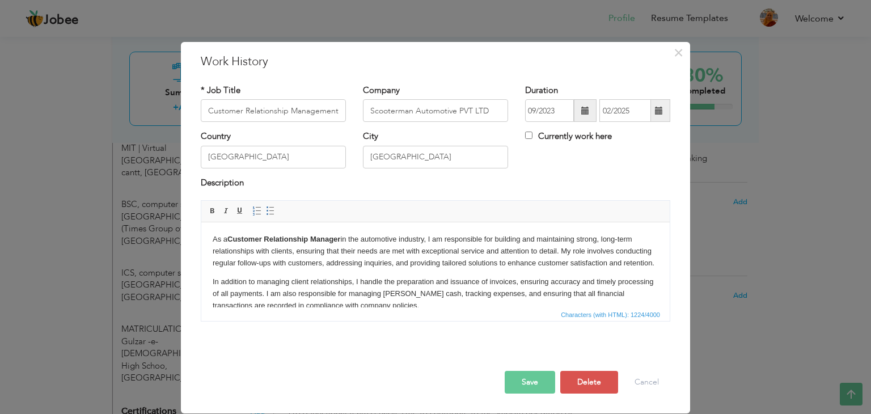
click at [532, 379] on button "Save" at bounding box center [530, 382] width 50 height 23
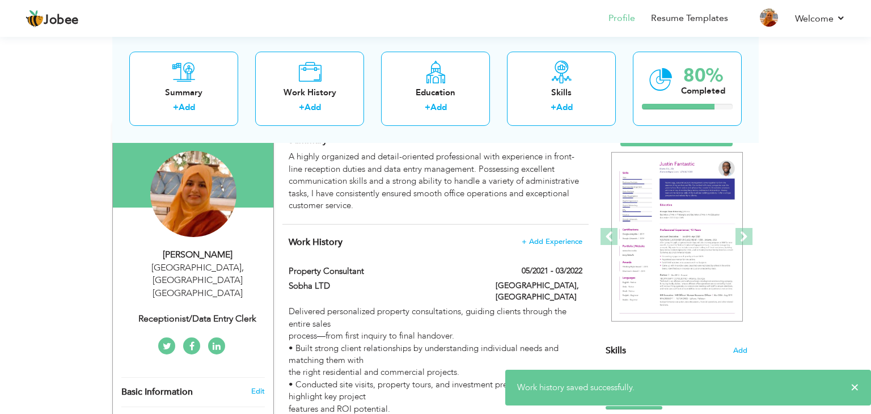
scroll to position [86, 0]
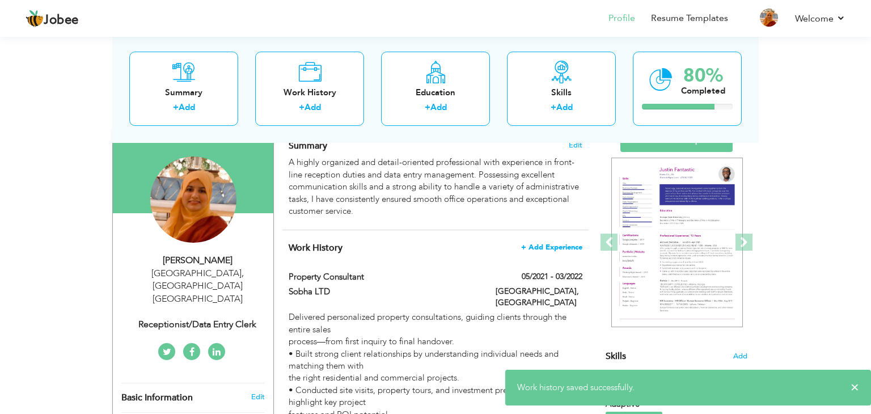
click at [549, 248] on span "+ Add Experience" at bounding box center [551, 247] width 61 height 8
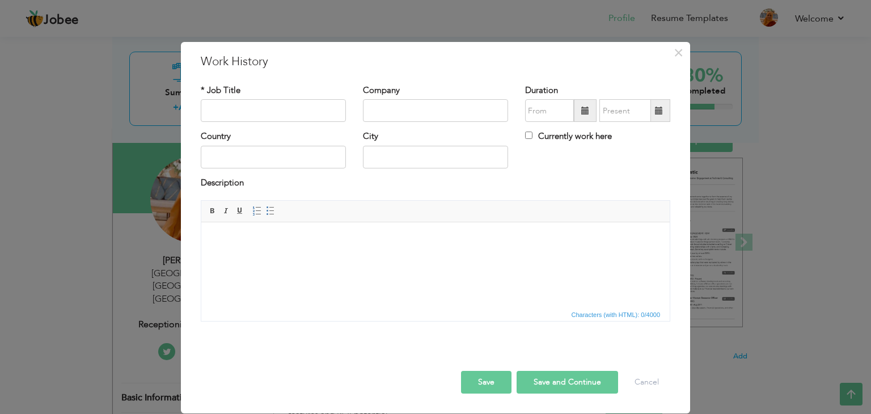
click at [262, 228] on html at bounding box center [435, 239] width 469 height 35
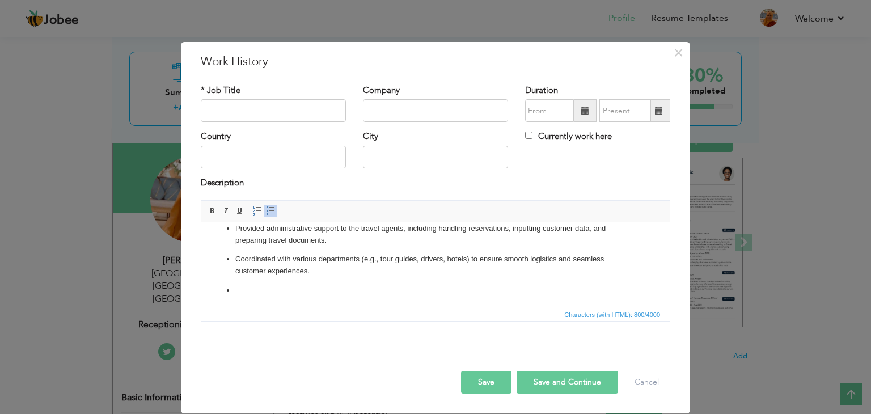
scroll to position [85, 0]
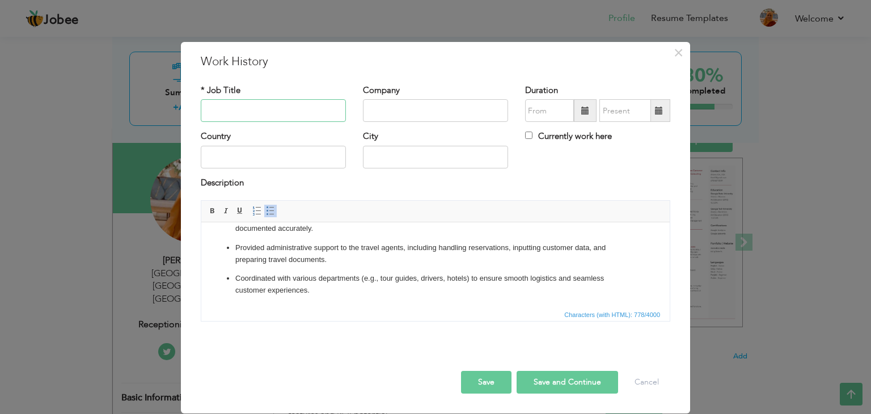
click at [312, 107] on input "text" at bounding box center [273, 110] width 145 height 23
type input "Receptionist"
click at [438, 116] on input "text" at bounding box center [435, 110] width 145 height 23
type input "Afeef Tourism LLC"
click at [583, 114] on span at bounding box center [585, 111] width 8 height 8
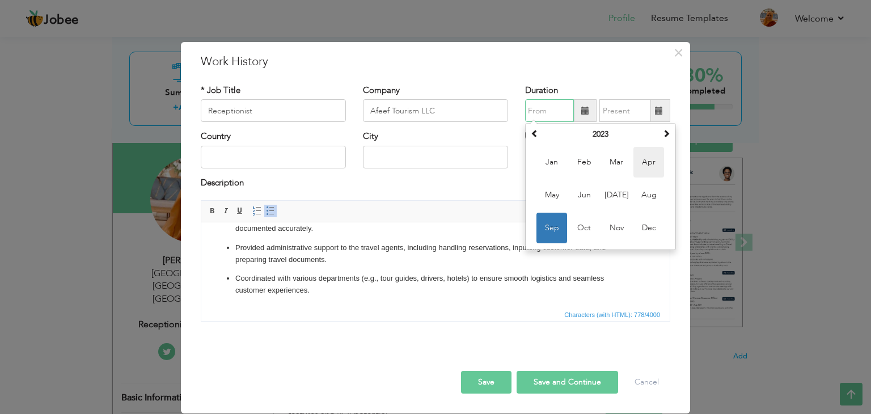
click at [656, 166] on span "Apr" at bounding box center [649, 162] width 31 height 31
type input "04/2023"
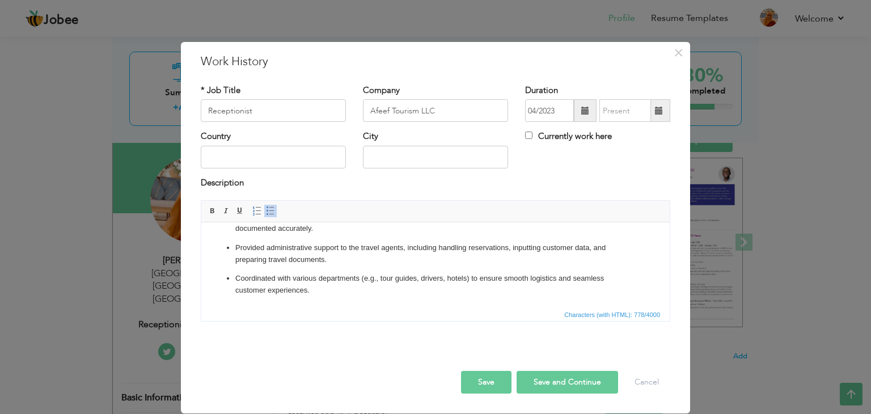
click at [573, 134] on label "Currently work here" at bounding box center [568, 136] width 87 height 12
click at [533, 134] on input "Currently work here" at bounding box center [528, 135] width 7 height 7
checkbox input "true"
click at [226, 163] on input "text" at bounding box center [273, 157] width 145 height 23
type input "[GEOGRAPHIC_DATA]"
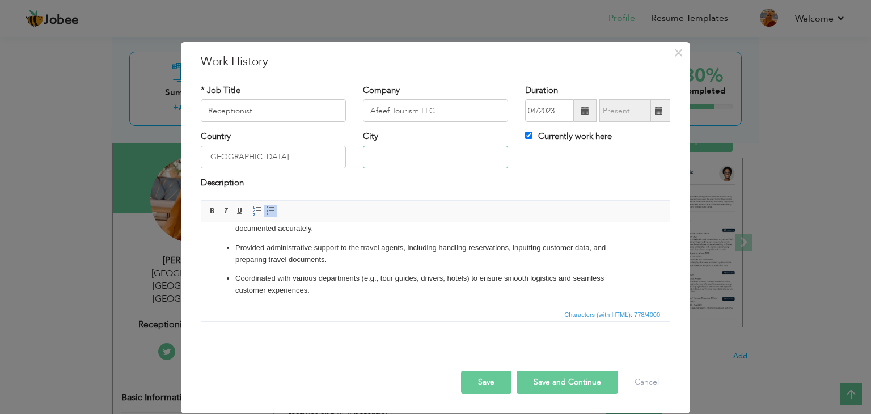
click at [408, 158] on input "text" at bounding box center [435, 157] width 145 height 23
type input "[GEOGRAPHIC_DATA]"
click at [485, 383] on button "Save" at bounding box center [486, 382] width 50 height 23
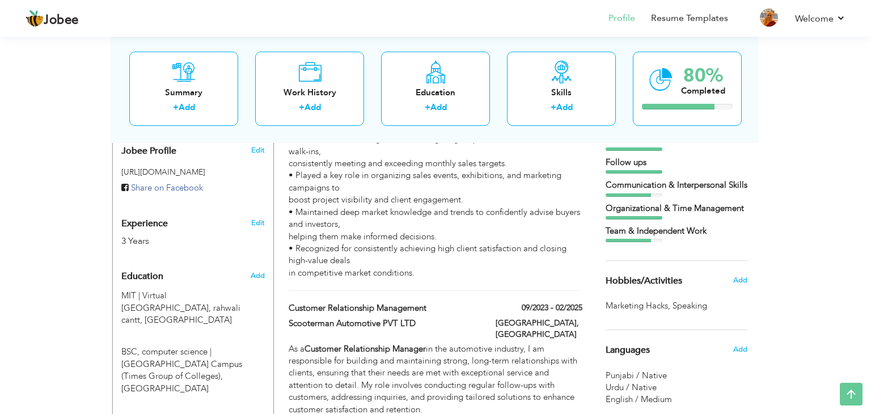
scroll to position [373, 0]
click at [740, 350] on span "Add" at bounding box center [740, 350] width 15 height 10
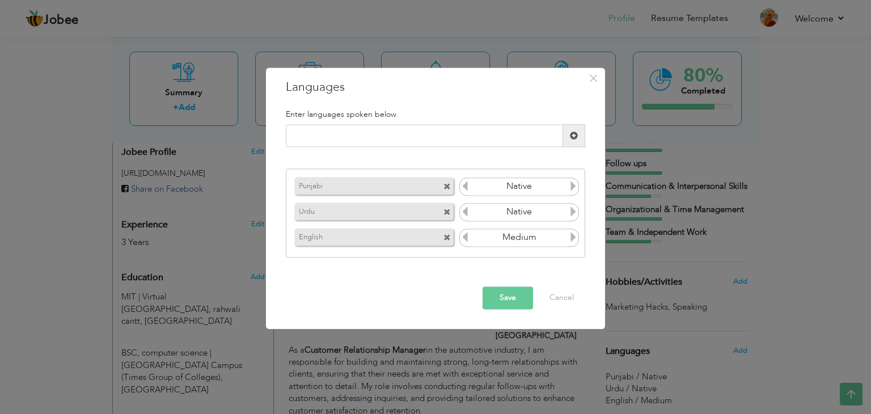
click at [449, 188] on span at bounding box center [447, 186] width 7 height 7
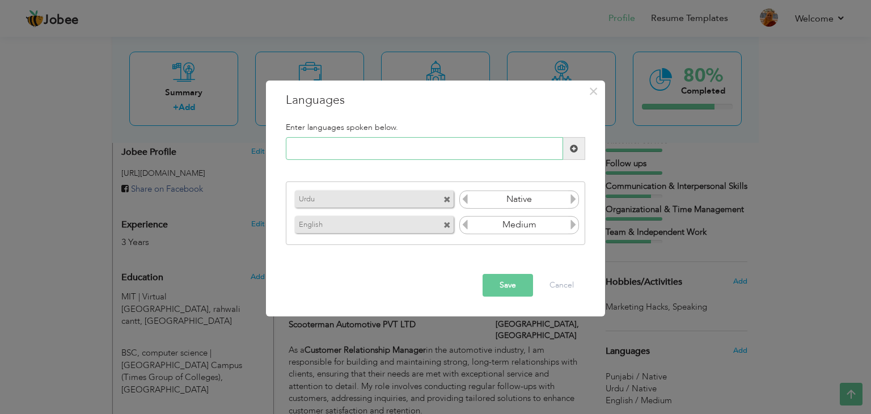
click at [441, 155] on input "text" at bounding box center [424, 148] width 277 height 23
type input "hindi"
click at [575, 150] on span at bounding box center [574, 149] width 8 height 8
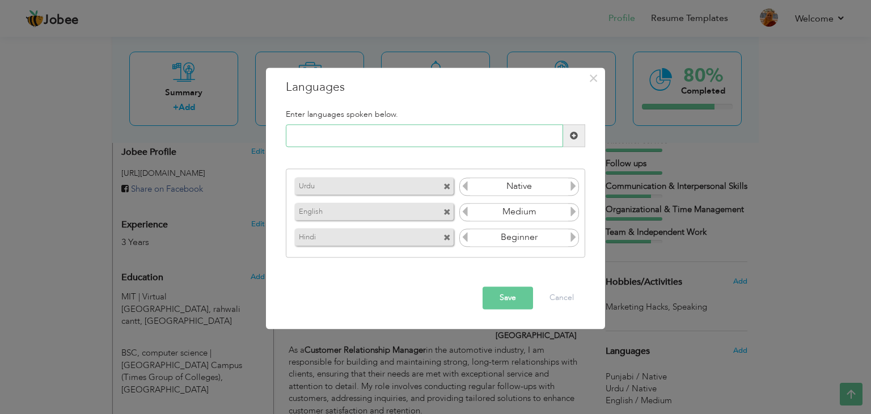
click at [461, 136] on input "text" at bounding box center [424, 136] width 277 height 23
type input "Kannada"
click at [566, 132] on span at bounding box center [574, 136] width 22 height 23
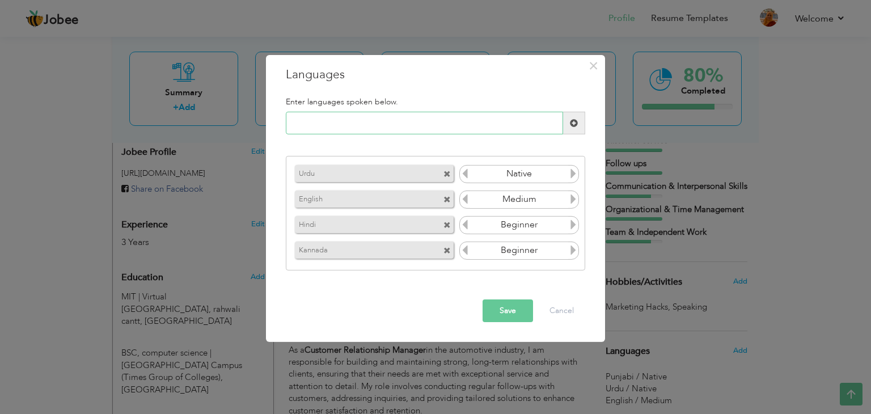
click at [435, 126] on input "text" at bounding box center [424, 123] width 277 height 23
type input "Tamil"
click at [502, 311] on button "Save" at bounding box center [508, 311] width 50 height 23
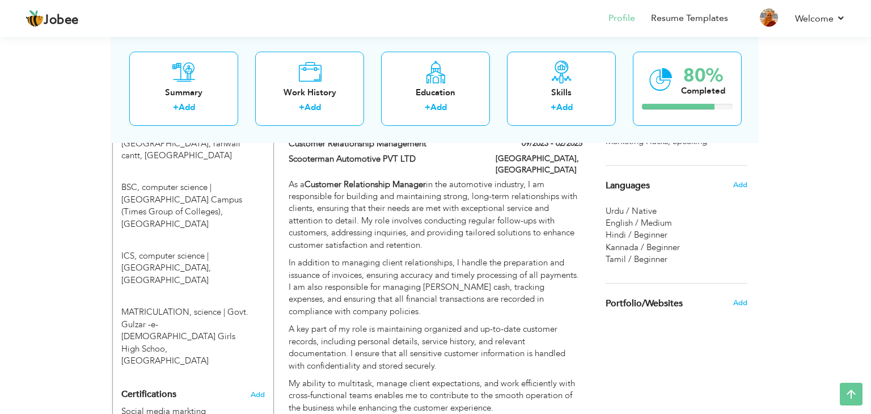
scroll to position [537, 0]
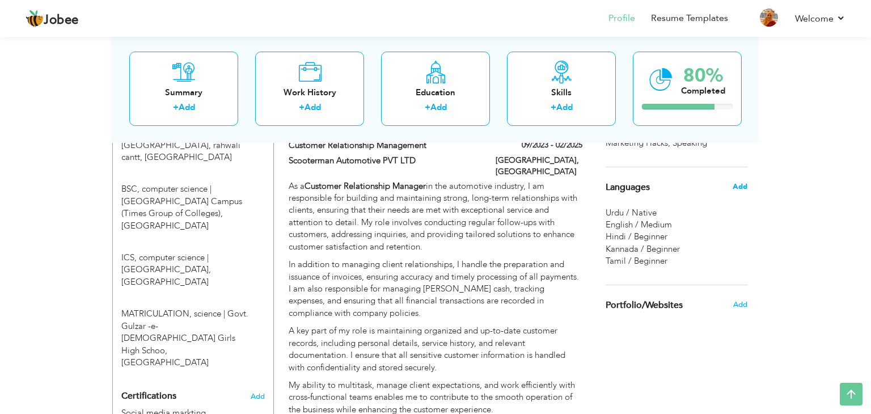
click at [737, 187] on span "Add" at bounding box center [740, 187] width 15 height 10
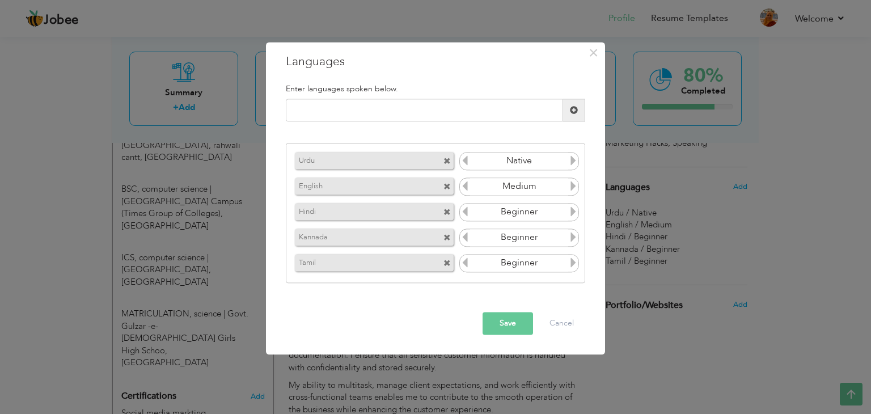
click at [573, 189] on icon at bounding box center [573, 186] width 10 height 10
click at [463, 187] on icon at bounding box center [465, 186] width 10 height 10
click at [572, 186] on icon at bounding box center [573, 186] width 10 height 10
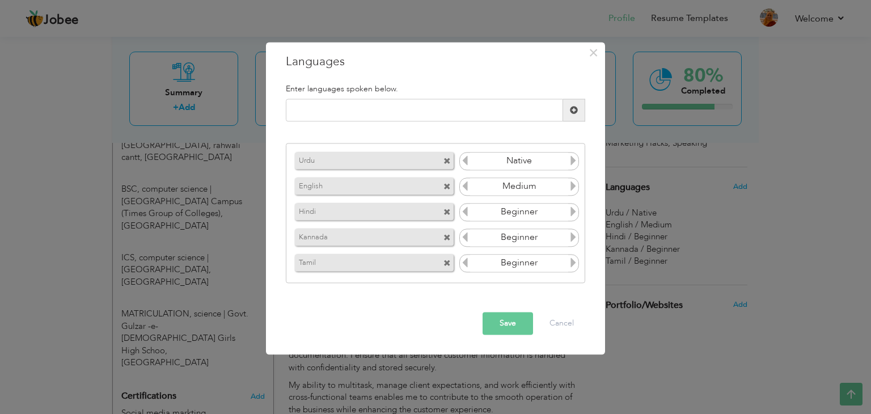
click at [573, 215] on icon at bounding box center [573, 211] width 10 height 10
click at [571, 237] on icon at bounding box center [573, 237] width 10 height 10
click at [572, 267] on icon at bounding box center [573, 263] width 10 height 10
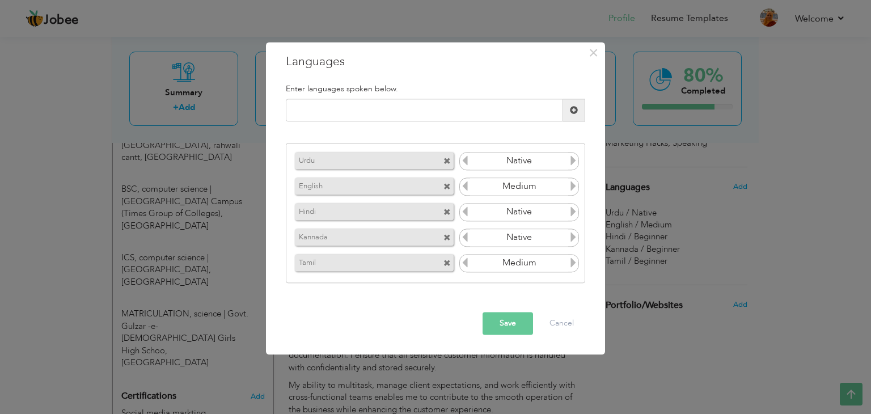
click at [572, 267] on icon at bounding box center [573, 263] width 10 height 10
click at [571, 185] on icon at bounding box center [573, 186] width 10 height 10
click at [467, 186] on icon at bounding box center [465, 186] width 10 height 10
click at [503, 328] on button "Save" at bounding box center [508, 324] width 50 height 23
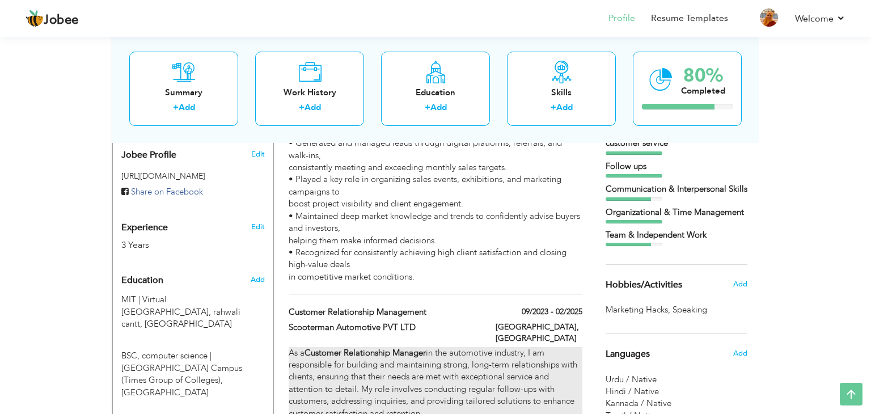
scroll to position [370, 0]
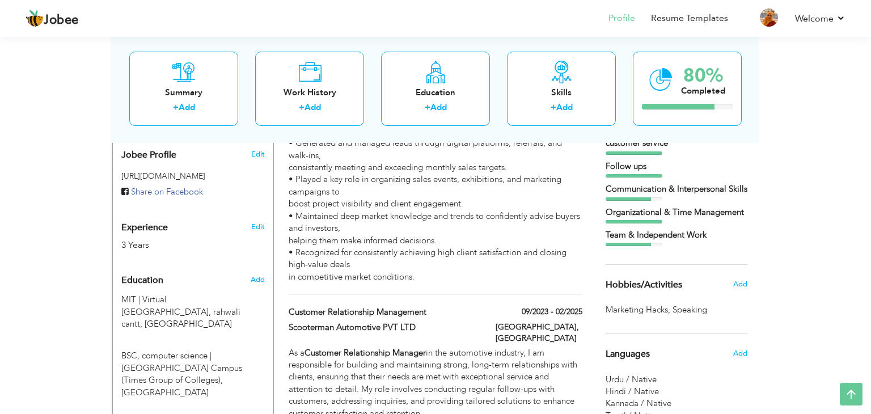
click at [669, 284] on span "Hobbies/Activities" at bounding box center [644, 285] width 77 height 10
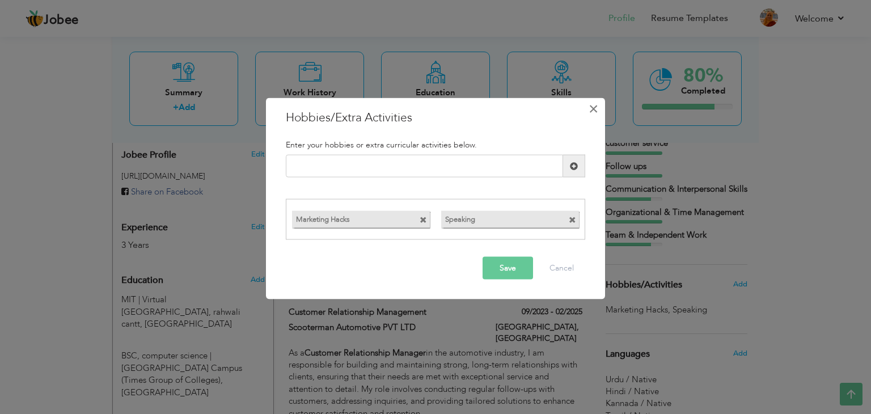
click at [597, 112] on span "×" at bounding box center [594, 109] width 10 height 20
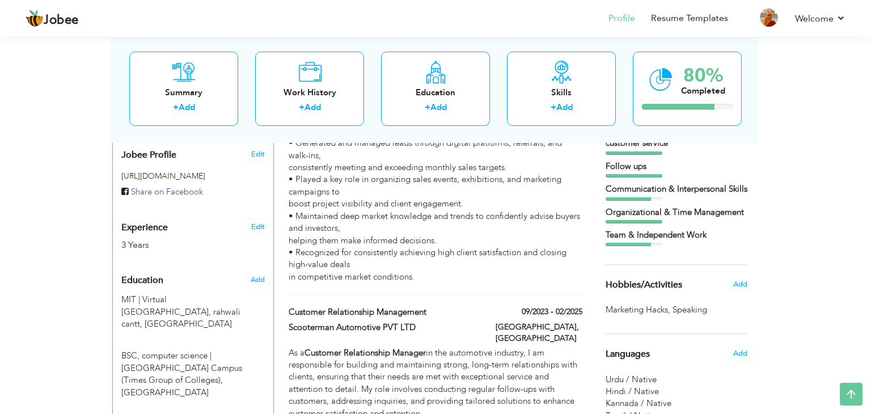
click at [650, 285] on span "Hobbies/Activities" at bounding box center [644, 285] width 77 height 10
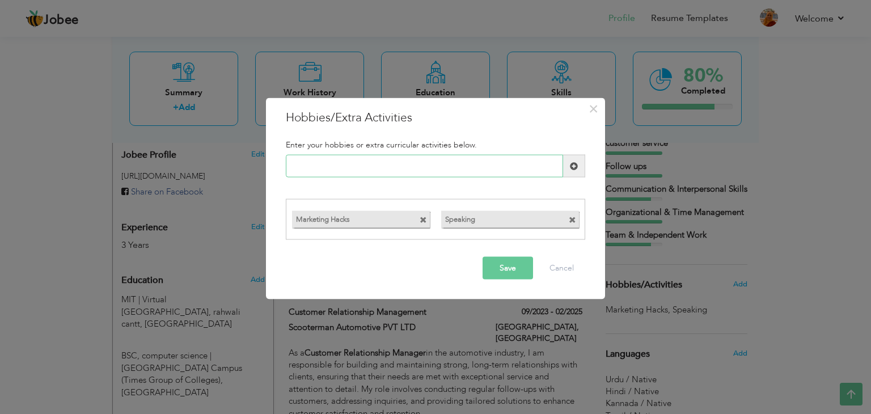
click at [442, 165] on input "text" at bounding box center [424, 166] width 277 height 23
click at [330, 163] on input "text" at bounding box center [424, 166] width 277 height 23
paste input "Learning new languages (c"
click at [399, 169] on input "Learning new languages (c" at bounding box center [424, 166] width 277 height 23
type input "Learning new languages"
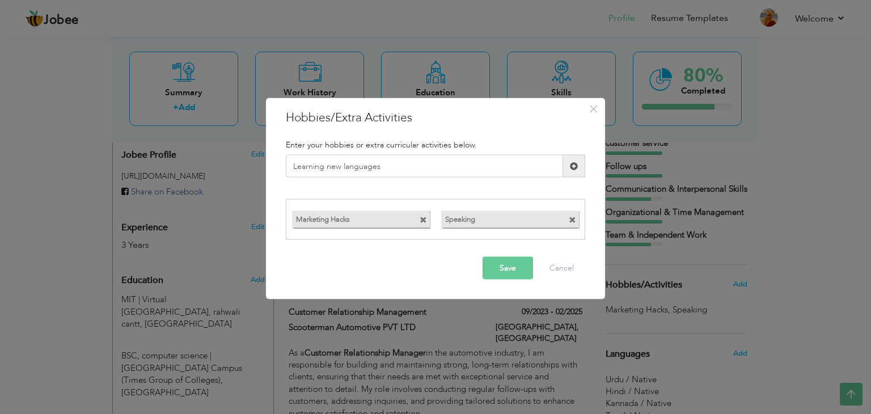
click at [520, 268] on button "Save" at bounding box center [508, 267] width 50 height 23
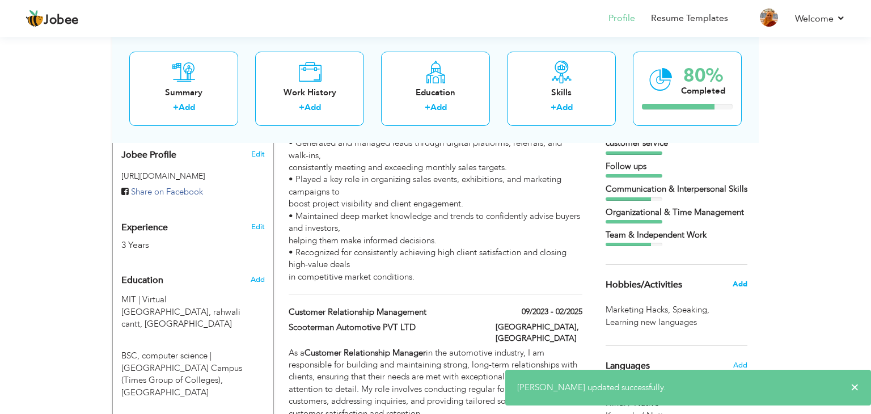
click at [740, 279] on span "Add" at bounding box center [740, 284] width 15 height 10
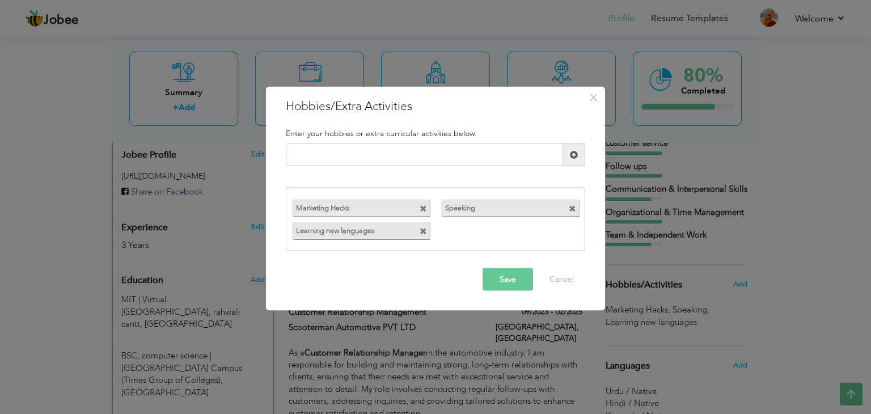
click at [571, 209] on span at bounding box center [572, 208] width 7 height 7
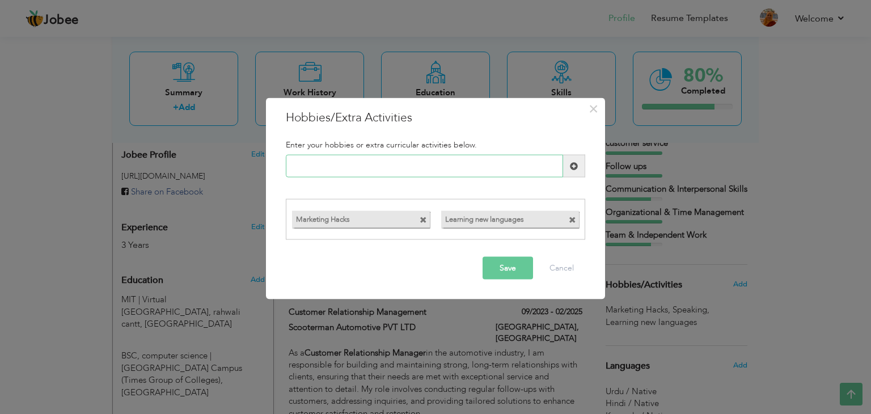
click at [482, 171] on input "text" at bounding box center [424, 166] width 277 height 23
type input "T"
type input "e"
type input "Exploring new places"
click at [577, 170] on span at bounding box center [574, 166] width 8 height 8
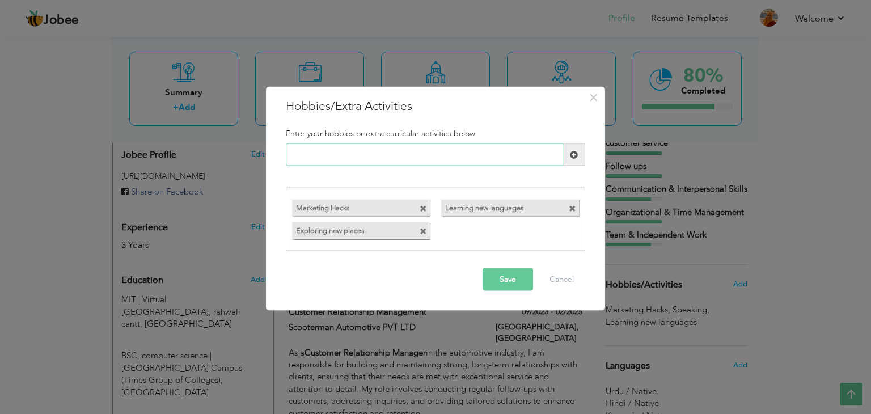
click at [430, 159] on input "text" at bounding box center [424, 155] width 277 height 23
type input "Reading Books"
click at [512, 284] on button "Save" at bounding box center [508, 279] width 50 height 23
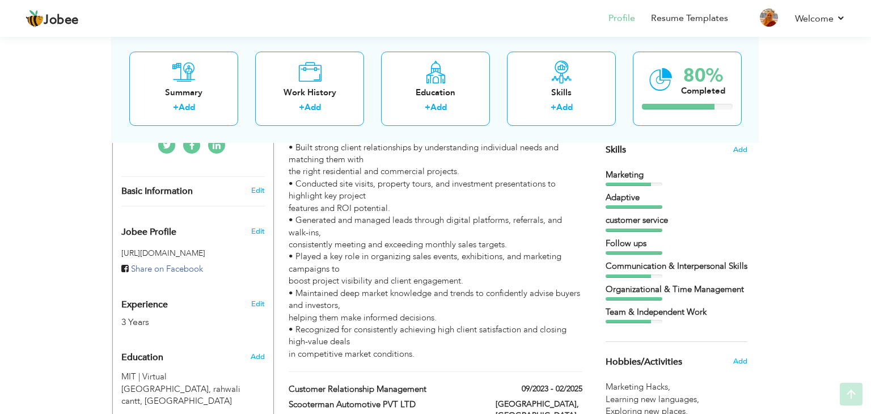
scroll to position [297, 0]
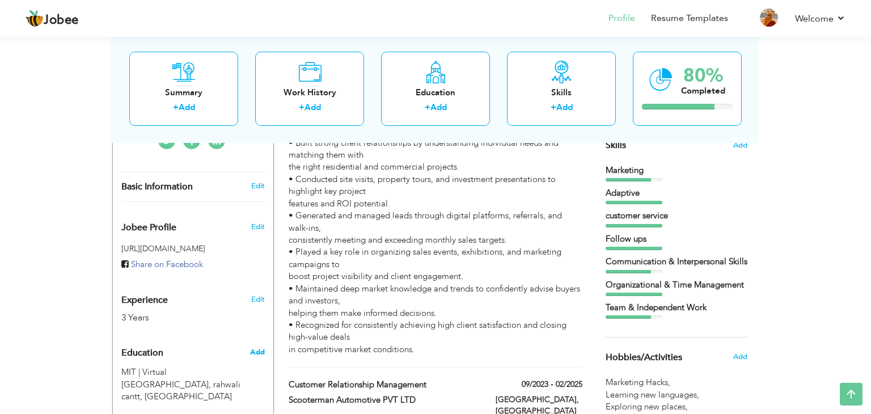
click at [255, 347] on span "Add" at bounding box center [257, 352] width 15 height 10
radio input "true"
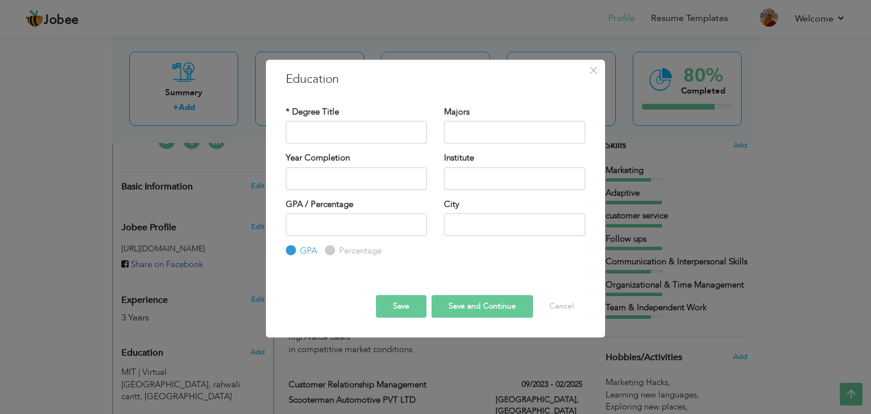
click at [218, 335] on div "× Education * Degree Title Majors Year Completion Institute GPA" at bounding box center [435, 207] width 871 height 414
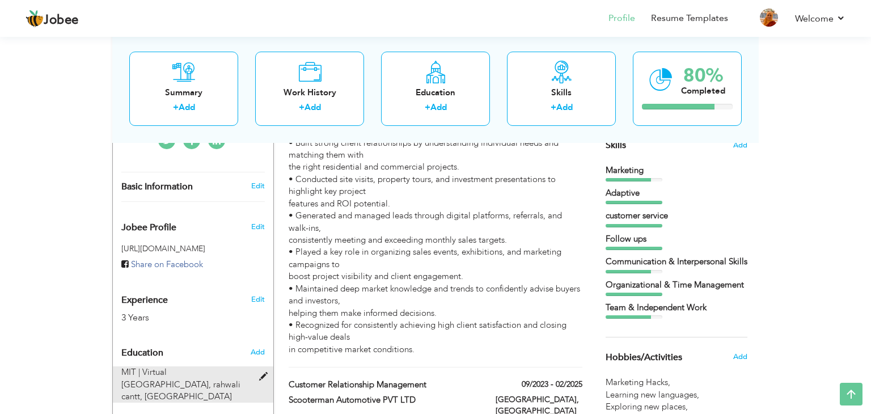
click at [199, 366] on span "Virtual [GEOGRAPHIC_DATA], rahwali cantt, [GEOGRAPHIC_DATA]" at bounding box center [180, 384] width 119 height 36
type input "MIT"
type input "Virtual [GEOGRAPHIC_DATA], rahwali cantt"
type input "Gujranwala"
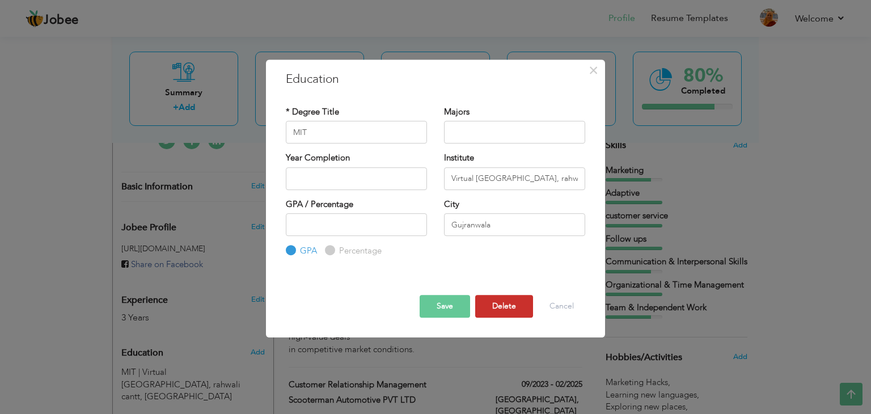
click at [500, 306] on button "Delete" at bounding box center [504, 306] width 58 height 23
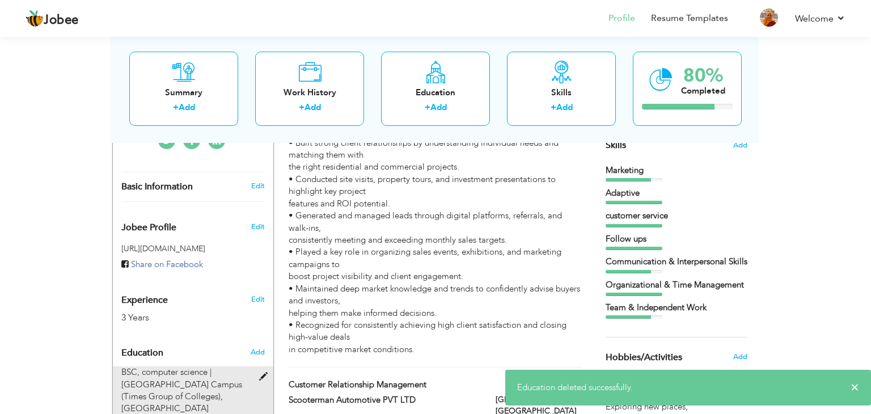
click at [209, 366] on span "BSC, computer science |" at bounding box center [166, 371] width 90 height 11
type input "BSC"
type input "computer science"
type input "[GEOGRAPHIC_DATA] Campus (Times Group of Colleges)"
type input "GUJRANWALA"
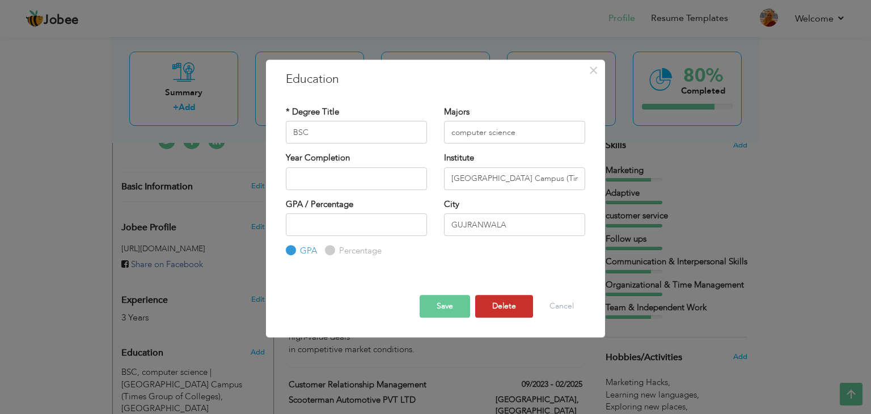
click at [500, 307] on button "Delete" at bounding box center [504, 306] width 58 height 23
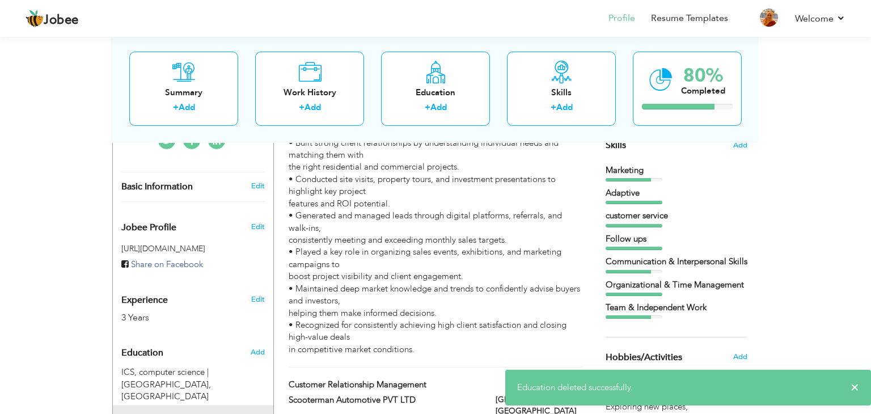
type input "MATRICULATION"
type input "science"
type input "Govt. Gulzar -e- [DEMOGRAPHIC_DATA] Girls High Schoo"
type input "Gujranwala"
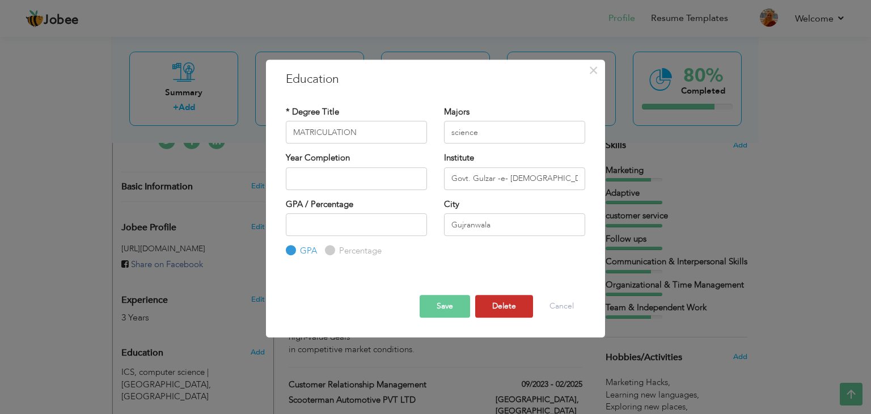
click at [524, 311] on button "Delete" at bounding box center [504, 306] width 58 height 23
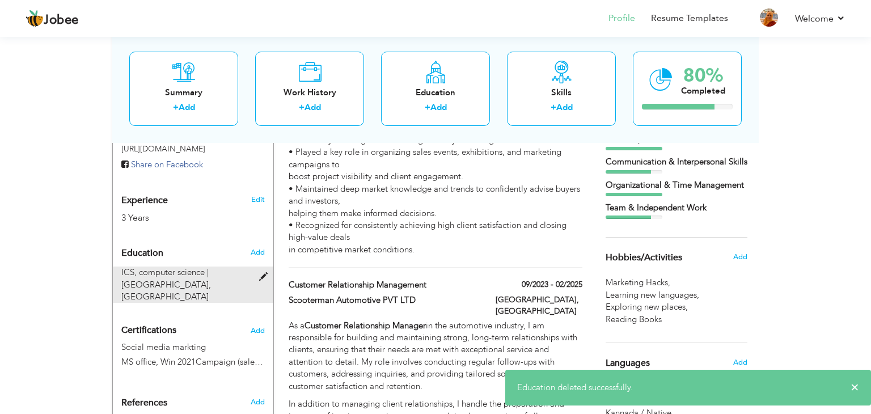
scroll to position [400, 0]
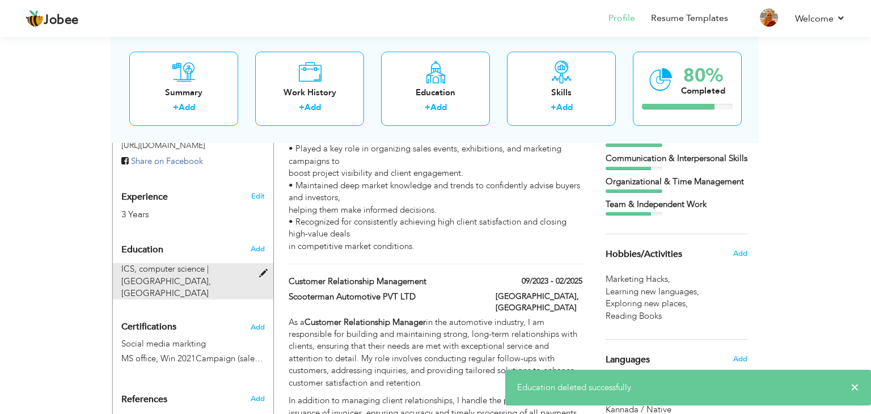
click at [211, 276] on span "[GEOGRAPHIC_DATA], [GEOGRAPHIC_DATA]" at bounding box center [166, 287] width 90 height 23
type input "ICS"
type input "computer science"
type input "[GEOGRAPHIC_DATA]"
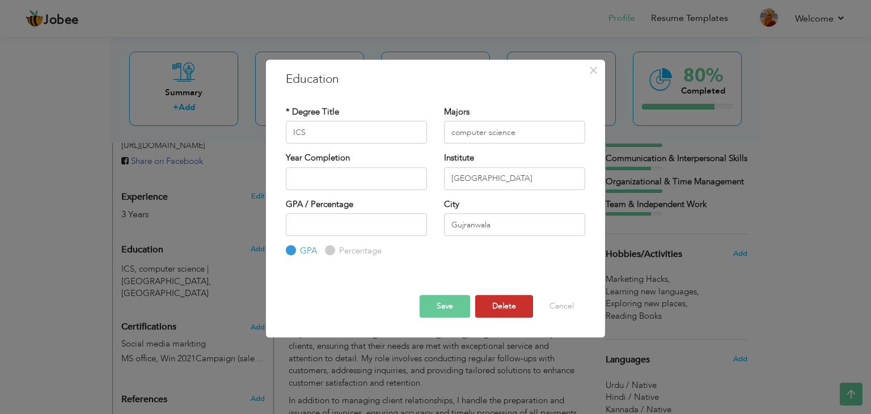
click at [500, 313] on button "Delete" at bounding box center [504, 306] width 58 height 23
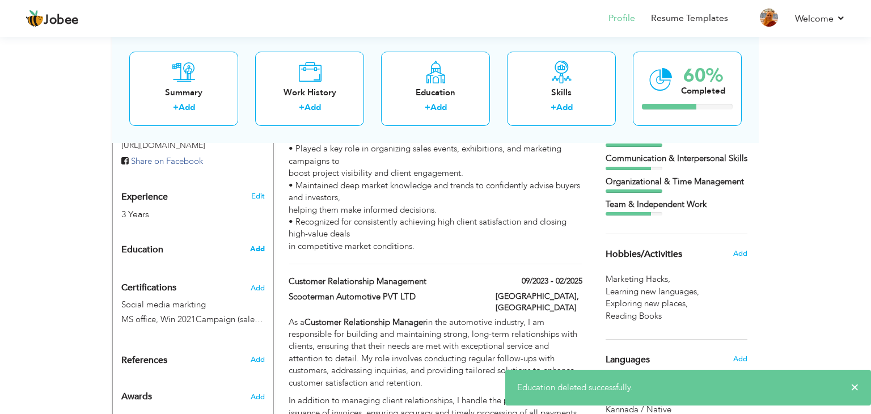
click at [260, 244] on span "Add" at bounding box center [257, 249] width 15 height 10
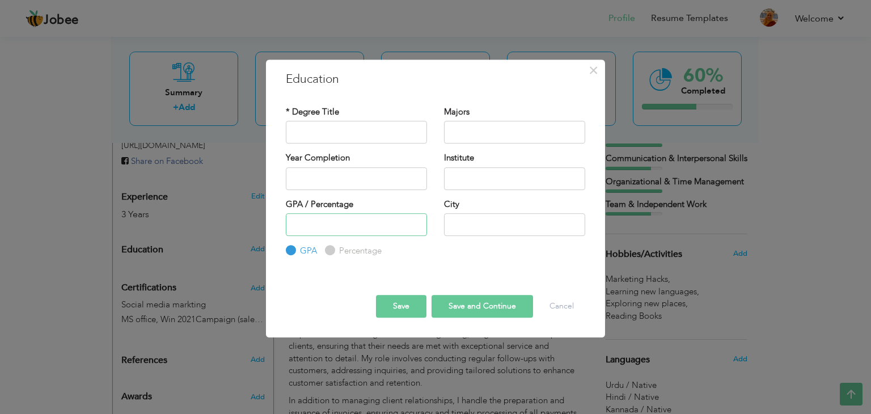
click at [357, 222] on input "number" at bounding box center [356, 224] width 141 height 23
click at [417, 223] on input "4" at bounding box center [356, 224] width 141 height 23
click at [415, 229] on input "3" at bounding box center [356, 224] width 141 height 23
click at [415, 229] on input "2" at bounding box center [356, 224] width 141 height 23
type input "3"
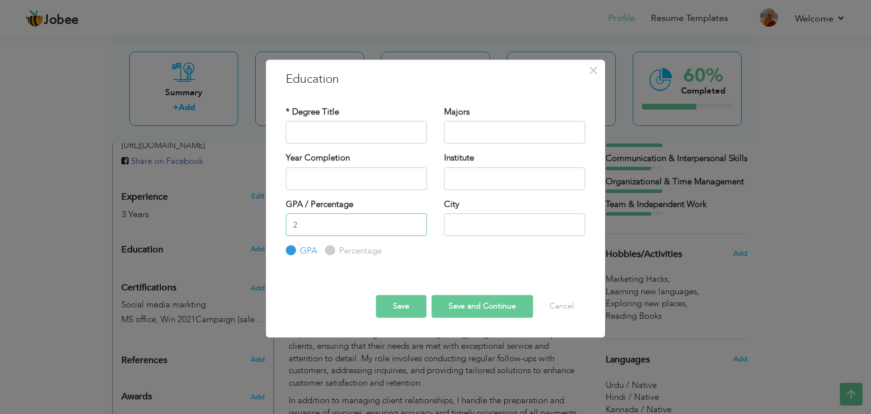
click at [416, 222] on input "3" at bounding box center [356, 224] width 141 height 23
click at [392, 134] on input "text" at bounding box center [356, 132] width 141 height 23
type input "BBA"
click at [522, 138] on input "text" at bounding box center [514, 132] width 141 height 23
click at [511, 130] on input "Bach" at bounding box center [514, 132] width 141 height 23
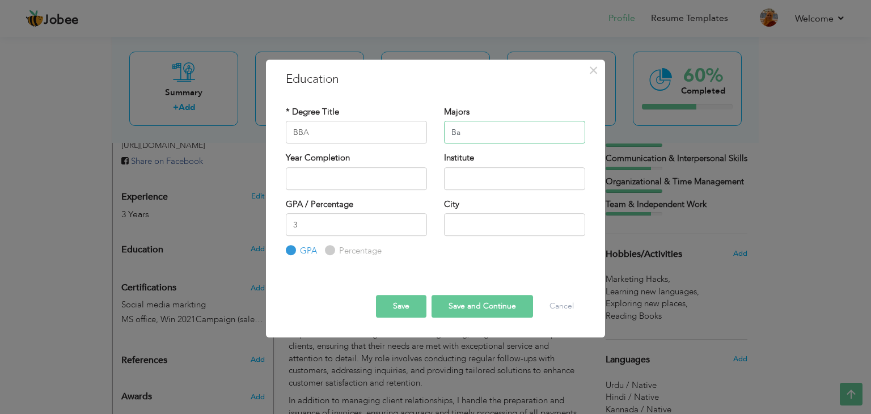
type input "B"
type input "Business Administration"
click at [480, 183] on input "text" at bounding box center [514, 178] width 141 height 23
type input "B"
type input "[PERSON_NAME]"
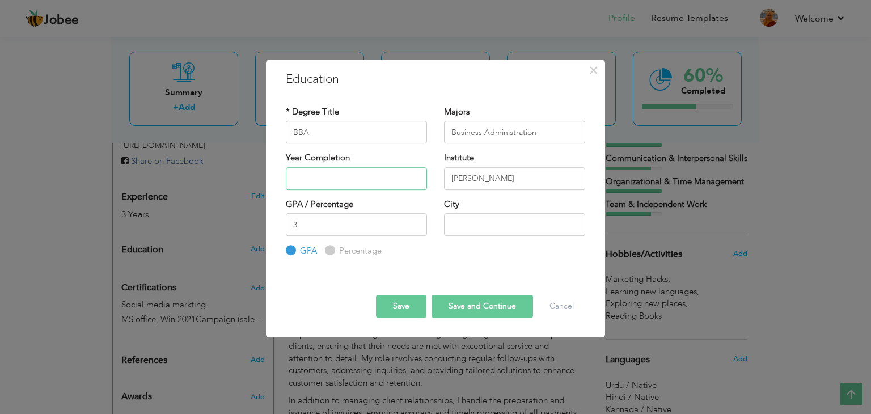
click at [360, 183] on input "text" at bounding box center [356, 178] width 141 height 23
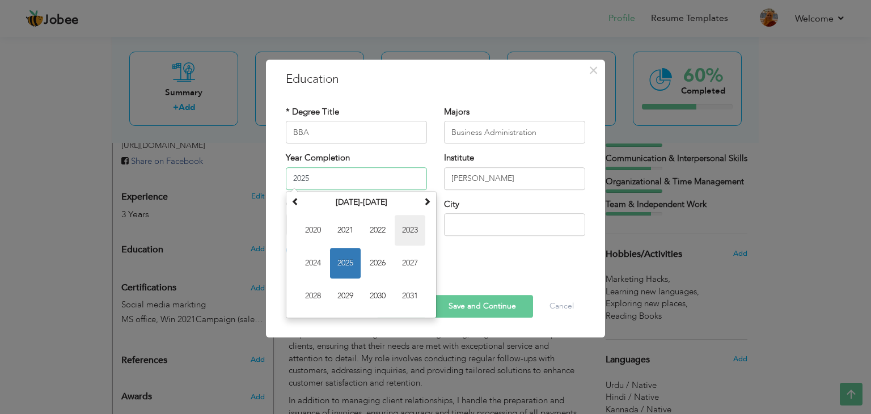
click at [399, 230] on span "2023" at bounding box center [410, 230] width 31 height 31
type input "2023"
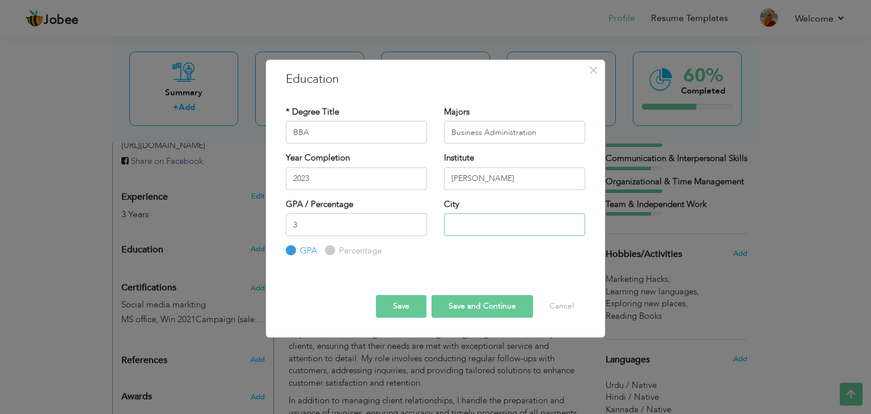
click at [564, 228] on input "text" at bounding box center [514, 224] width 141 height 23
type input "Ramanagaram"
click at [407, 314] on button "Save" at bounding box center [401, 306] width 50 height 23
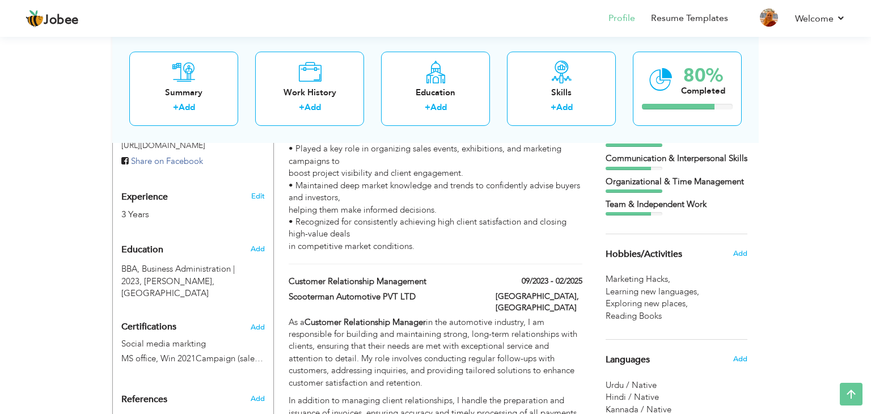
click at [246, 338] on div "Social media markting MS office, Win 2021Campaign (sale), social media markting" at bounding box center [193, 353] width 161 height 30
type input "Social media markting"
type input "MS office, Win 2021Campaign (sale), social media markting"
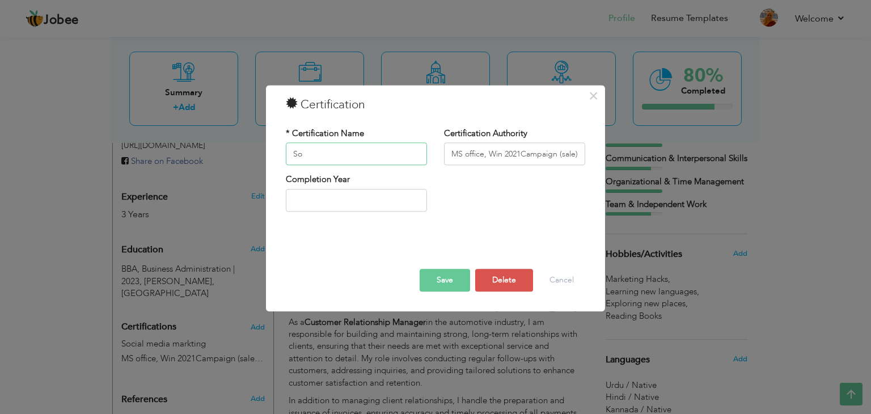
type input "S"
click at [519, 154] on input "MS office, Win 2021Campaign (sale), social media markting" at bounding box center [514, 154] width 141 height 23
type input "MS office, Win 2021Campaign (sale), social media markting"
click at [455, 281] on button "Save" at bounding box center [445, 280] width 50 height 23
click at [382, 155] on input "text" at bounding box center [356, 154] width 141 height 23
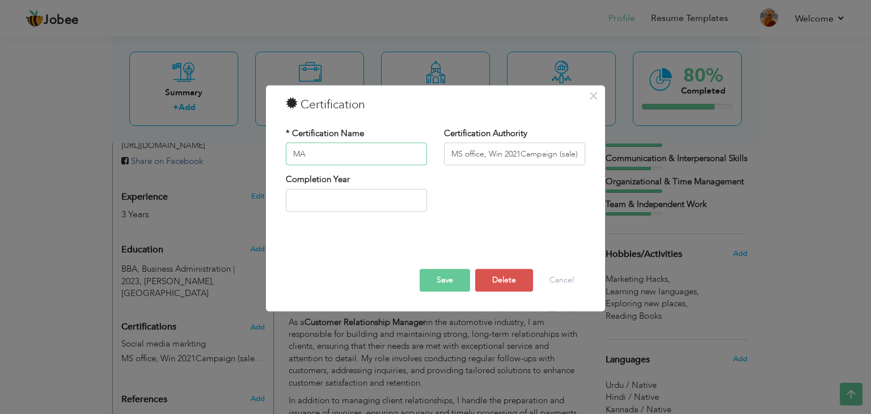
type input "M"
click at [348, 158] on input "text" at bounding box center [356, 154] width 141 height 23
paste input "Microsoft Certified: Office Specialist Expert – Excel 2019"
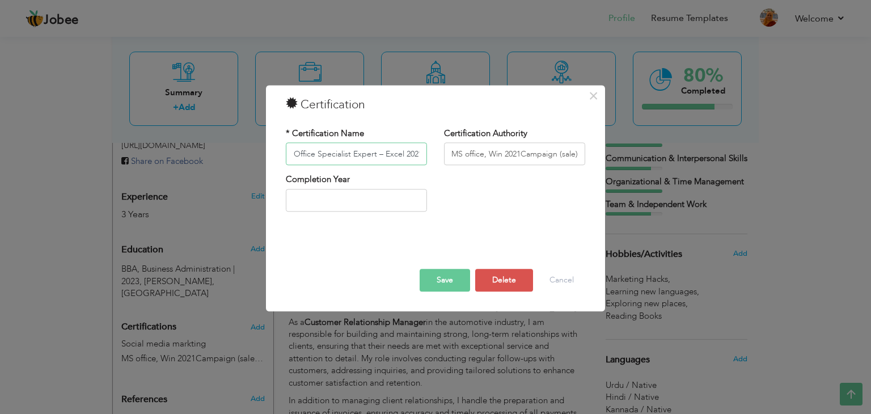
type input "Microsoft Certified: Office Specialist Expert – Excel 2021"
click at [440, 279] on button "Save" at bounding box center [445, 280] width 50 height 23
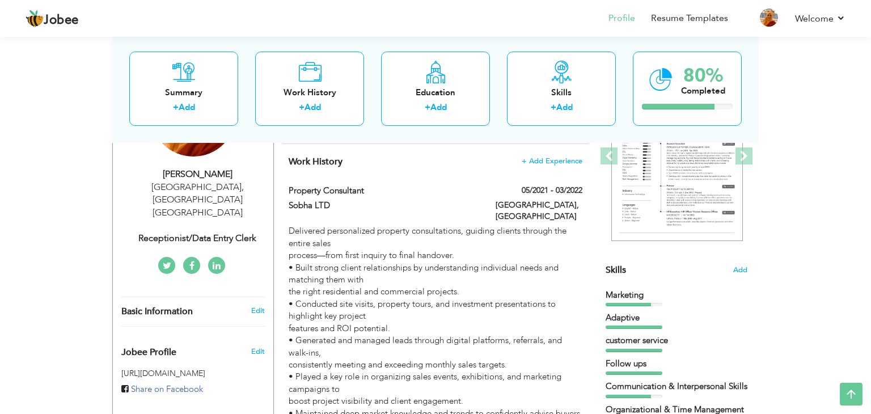
scroll to position [0, 0]
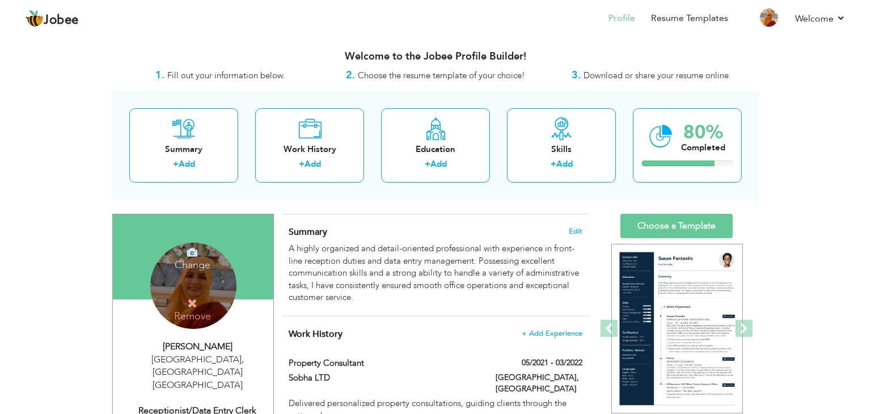
click at [191, 259] on h4 "Change" at bounding box center [192, 257] width 81 height 27
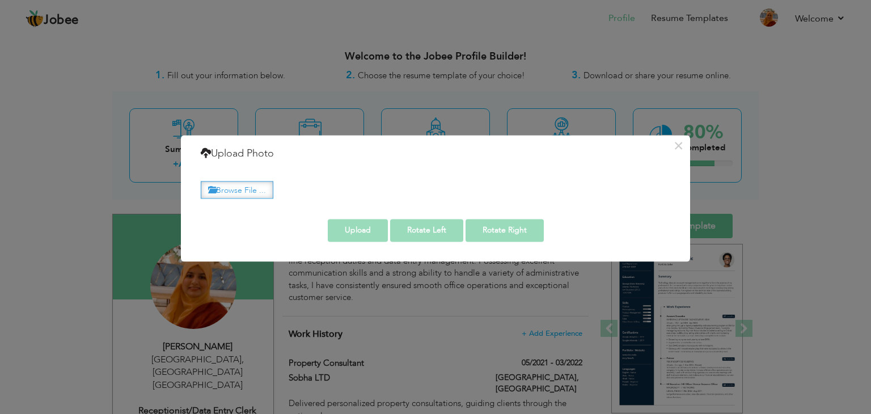
click at [258, 193] on label "Browse File ..." at bounding box center [237, 190] width 73 height 18
click at [0, 0] on input "Browse File ..." at bounding box center [0, 0] width 0 height 0
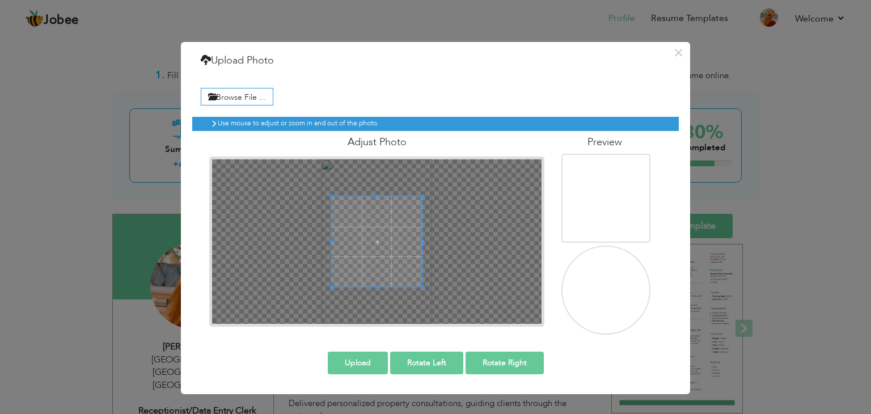
click at [377, 238] on span at bounding box center [377, 241] width 91 height 91
click at [376, 195] on span at bounding box center [377, 196] width 3 height 3
click at [591, 214] on img at bounding box center [607, 200] width 108 height 162
click at [376, 195] on span at bounding box center [377, 196] width 3 height 3
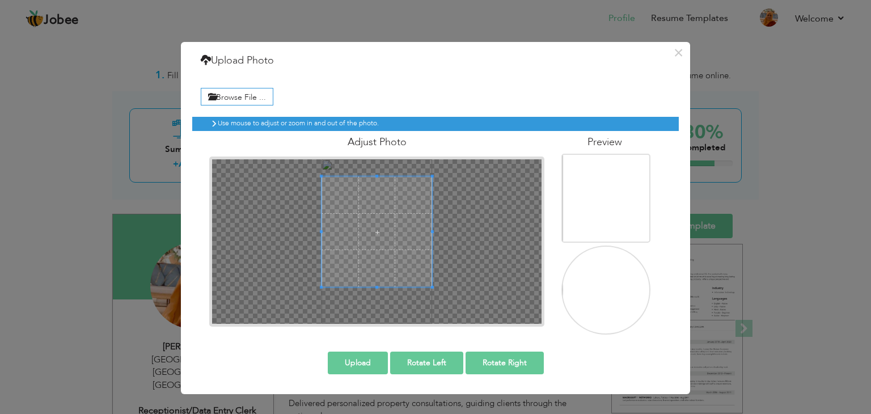
click at [372, 165] on div at bounding box center [377, 241] width 330 height 165
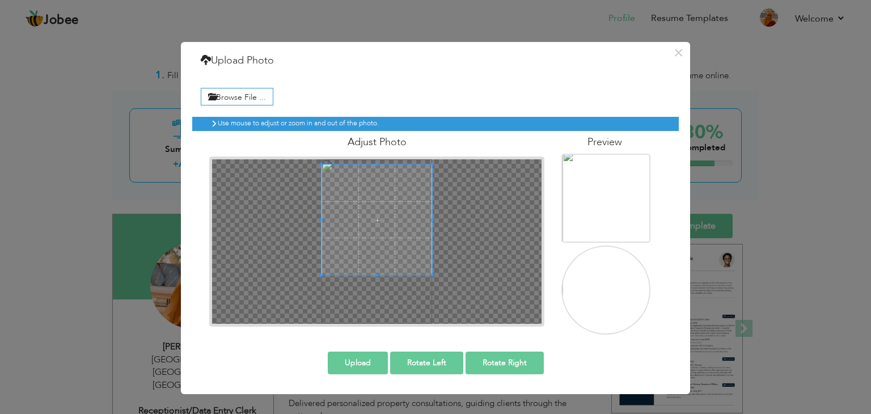
click at [373, 201] on span at bounding box center [377, 220] width 111 height 111
click at [363, 368] on button "Upload" at bounding box center [358, 363] width 60 height 23
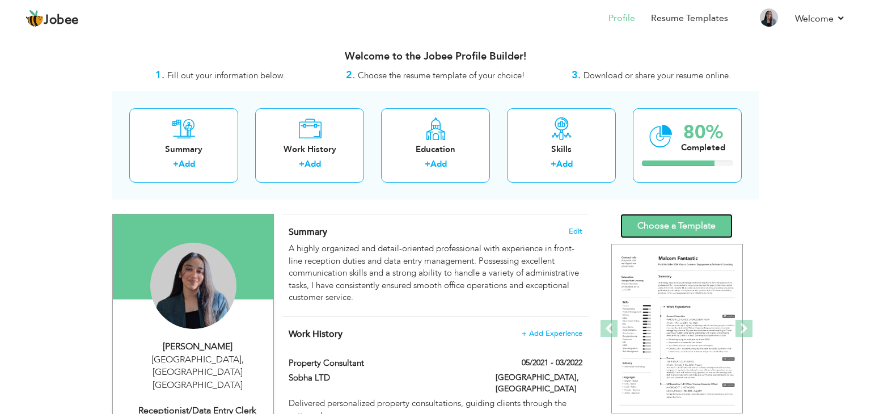
click at [667, 217] on link "Choose a Template" at bounding box center [677, 226] width 112 height 24
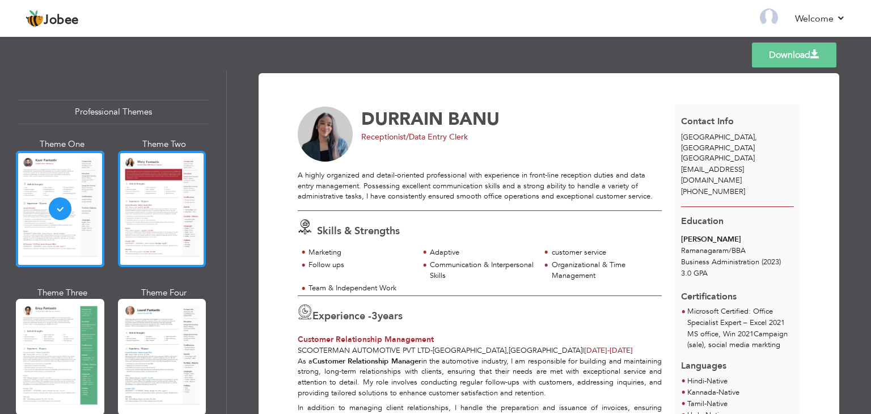
click at [161, 216] on div at bounding box center [162, 209] width 88 height 116
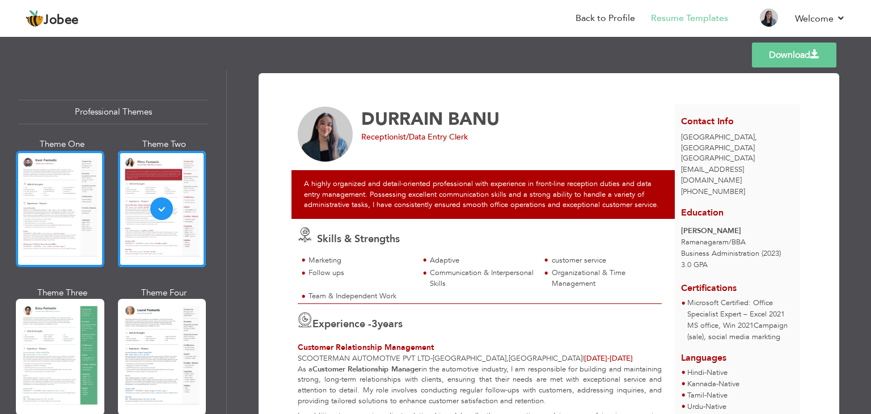
click at [56, 221] on div at bounding box center [60, 209] width 88 height 116
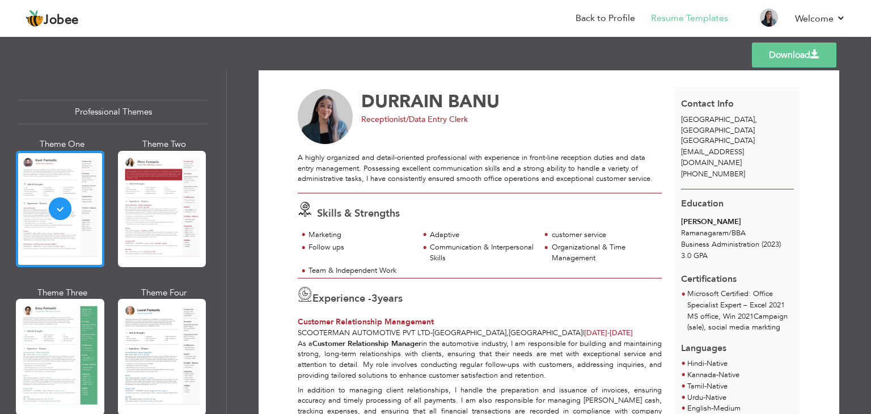
scroll to position [16, 0]
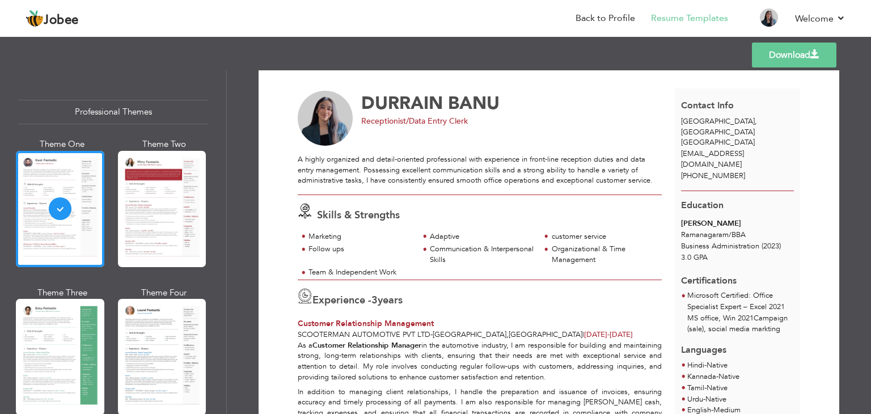
click at [795, 58] on link "Download" at bounding box center [794, 55] width 85 height 25
